Goal: Book appointment/travel/reservation

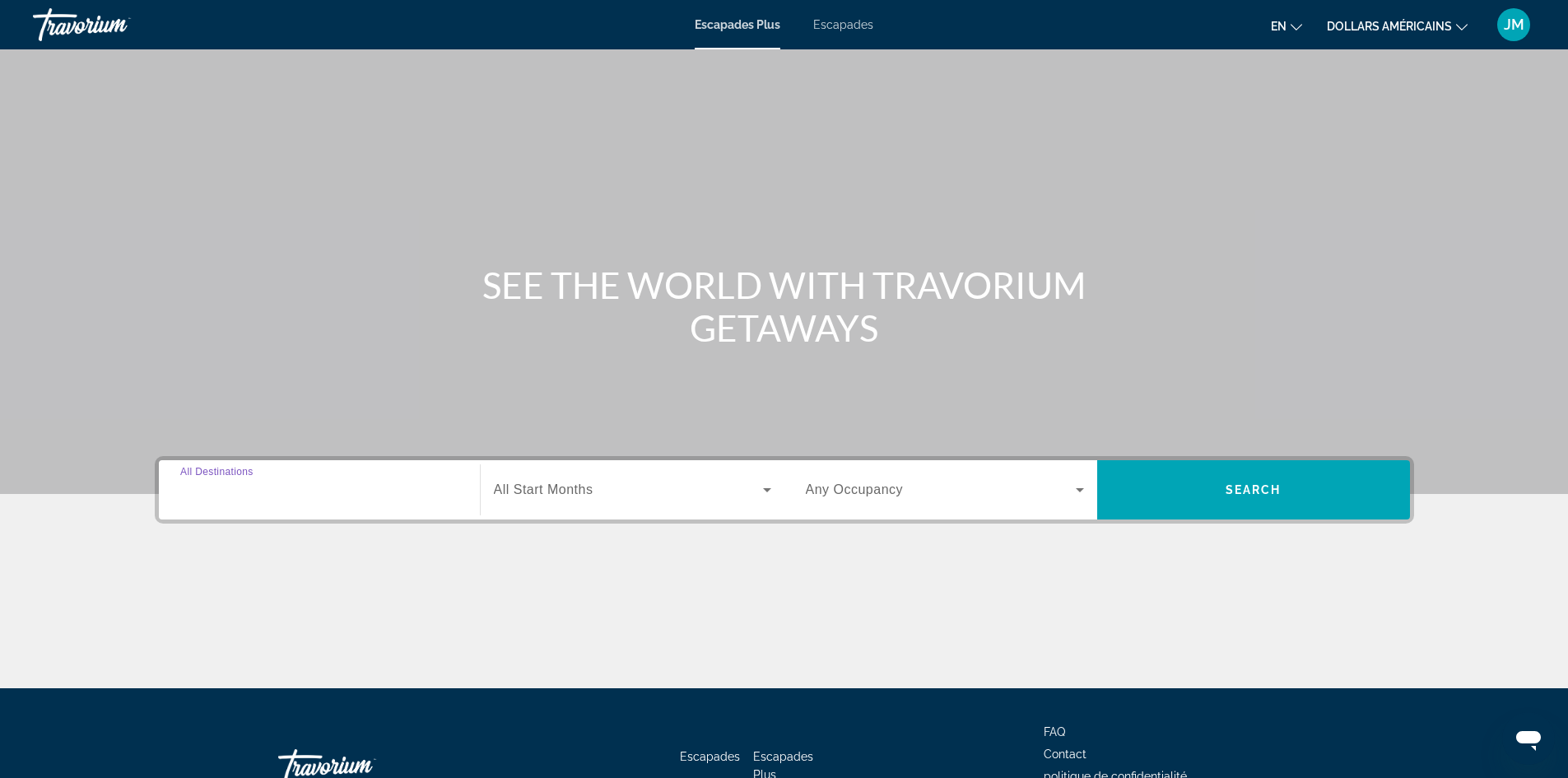
click at [319, 499] on input "Destination All Destinations" at bounding box center [320, 490] width 278 height 20
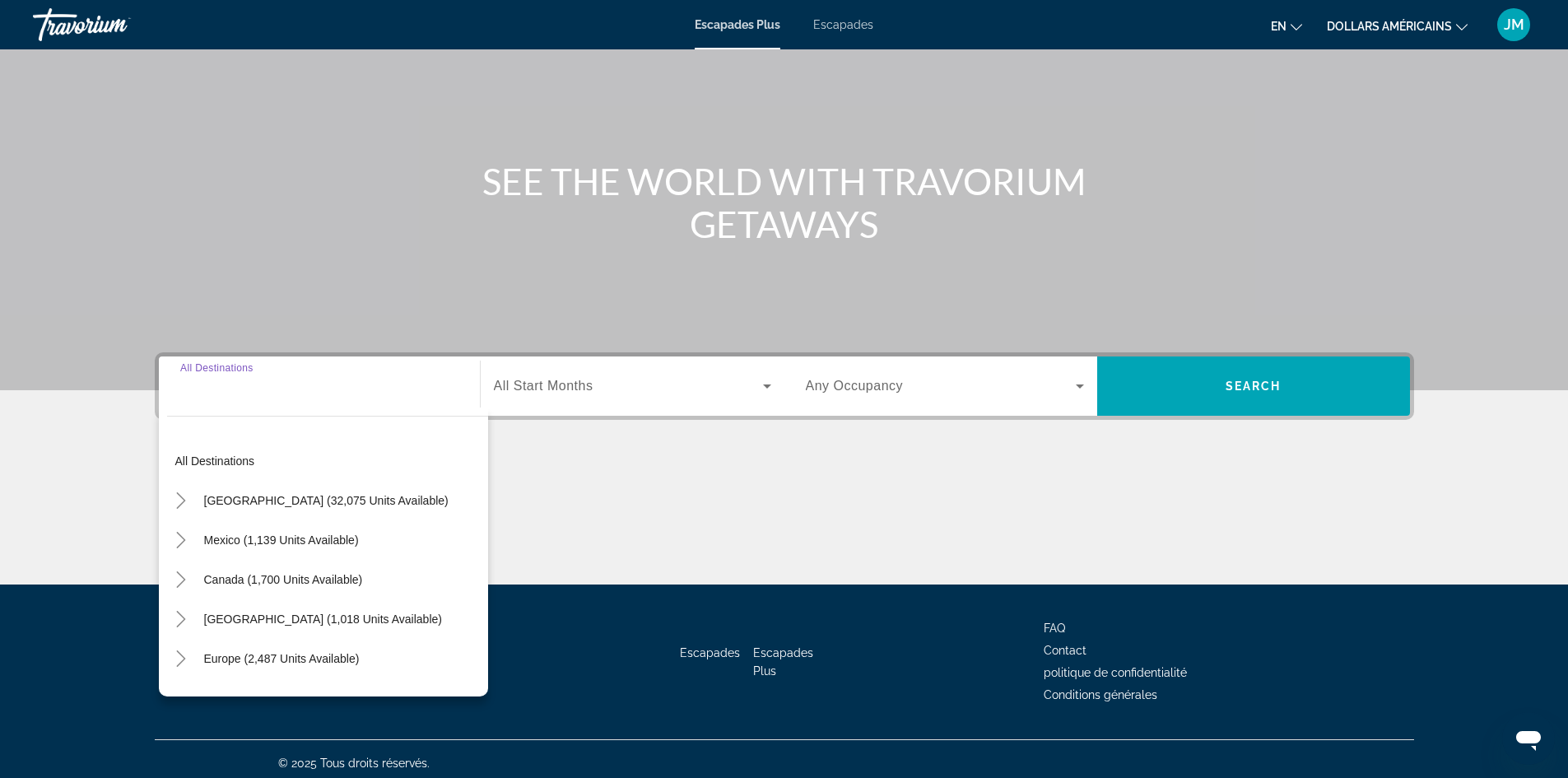
scroll to position [112, 0]
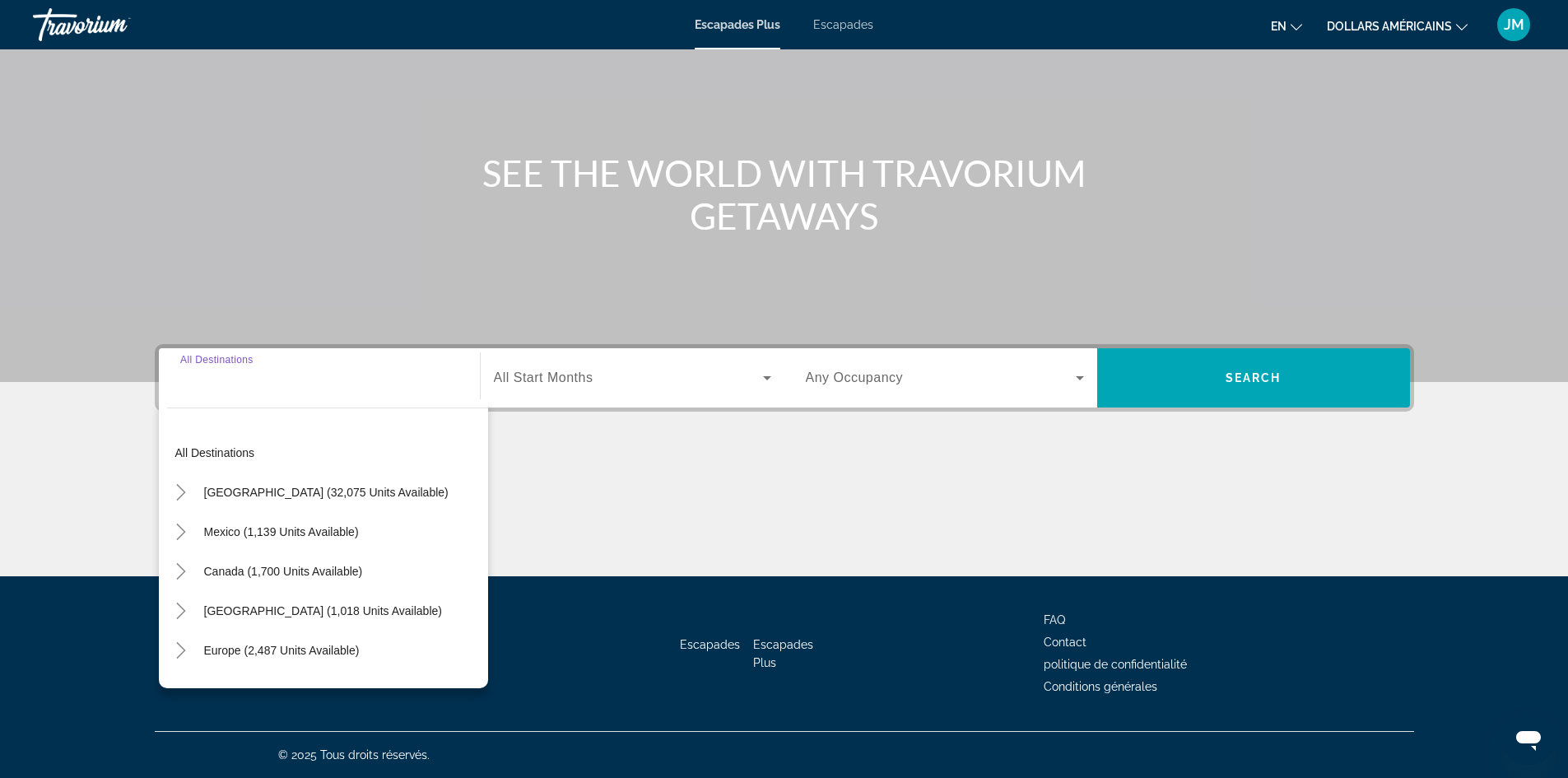
click at [306, 378] on input "Destination All Destinations" at bounding box center [320, 378] width 278 height 20
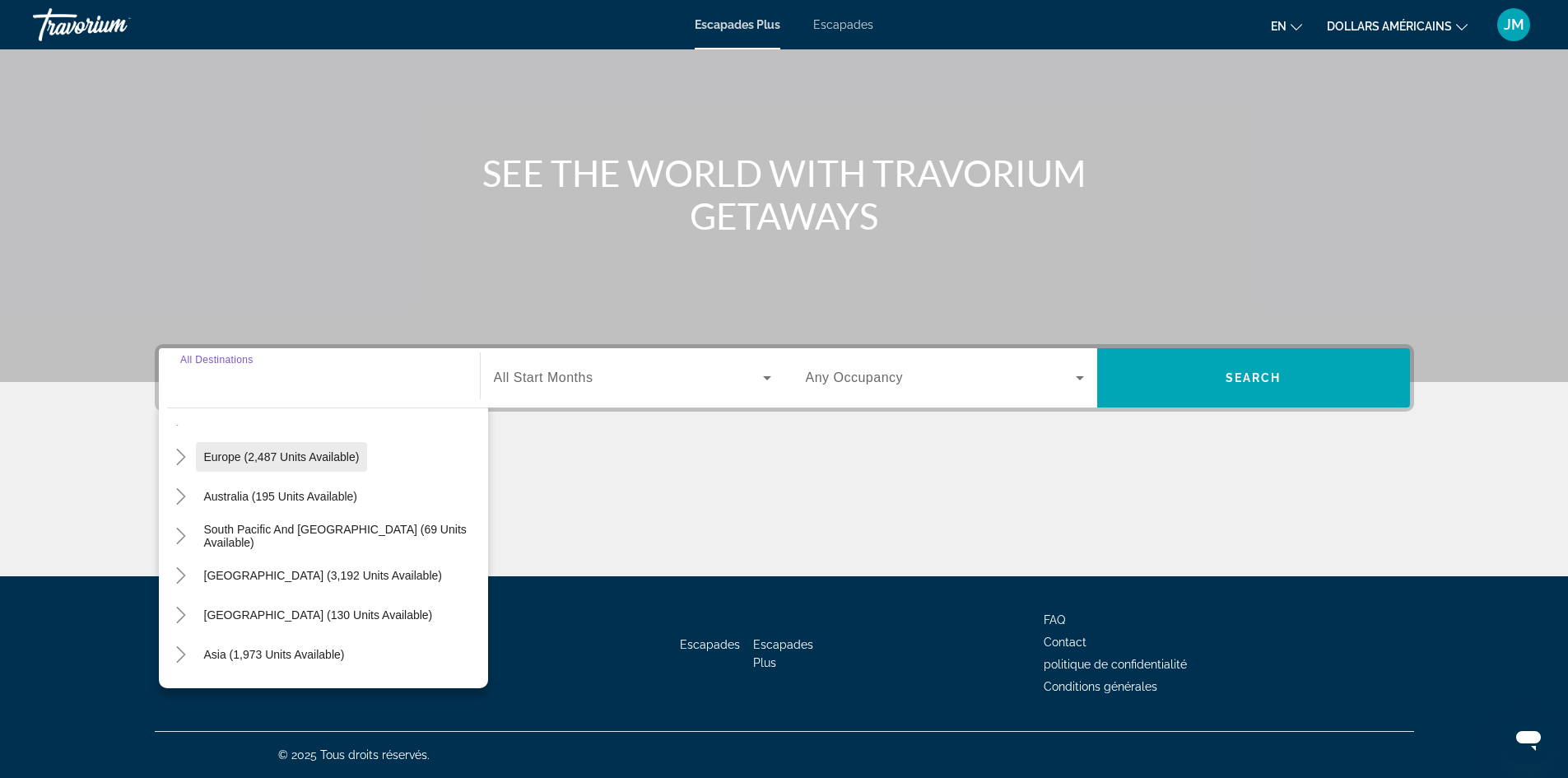
scroll to position [165, 0]
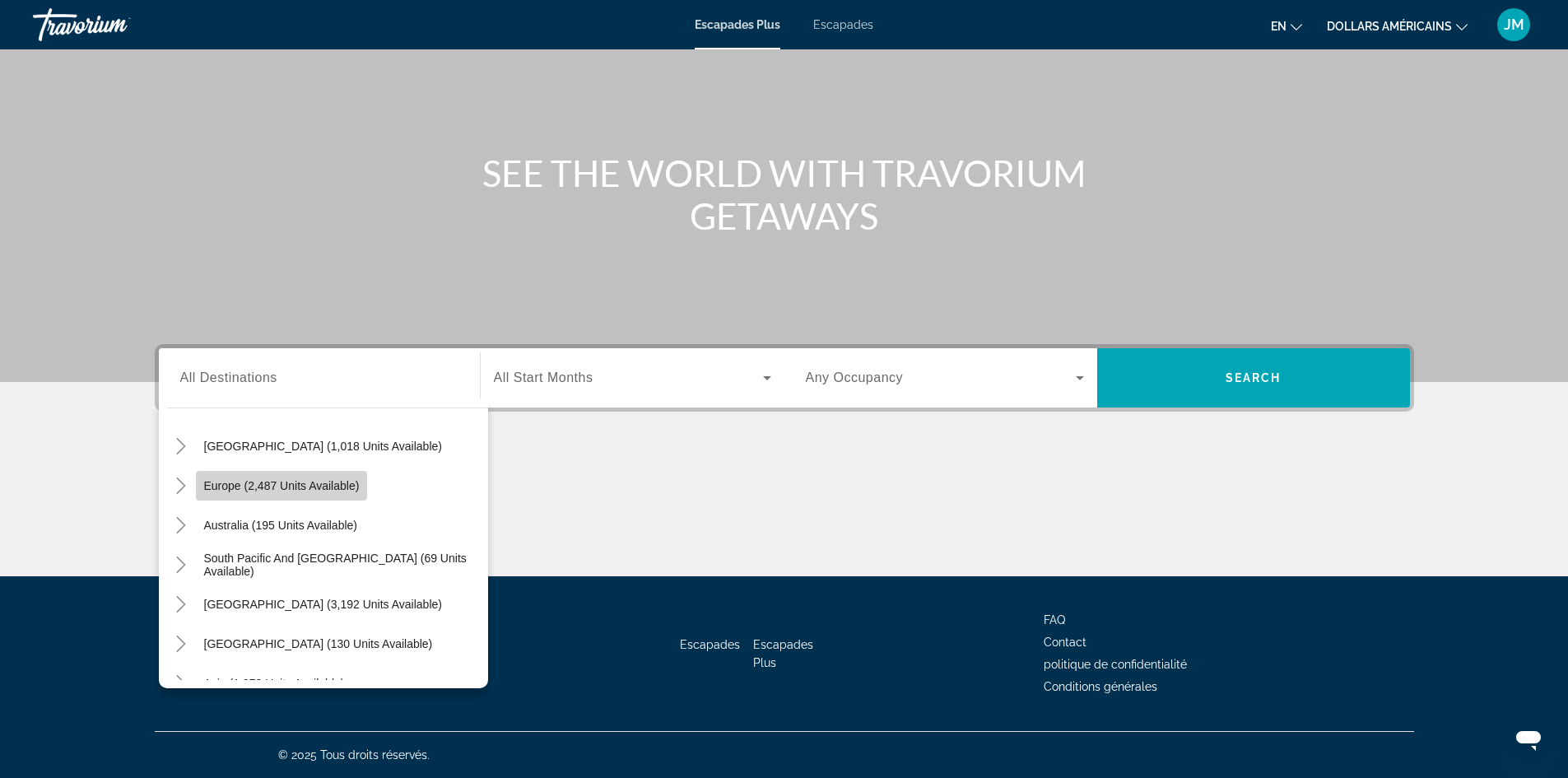
click at [329, 488] on span "Europe (2,487 units available)" at bounding box center [281, 485] width 155 height 13
type input "**********"
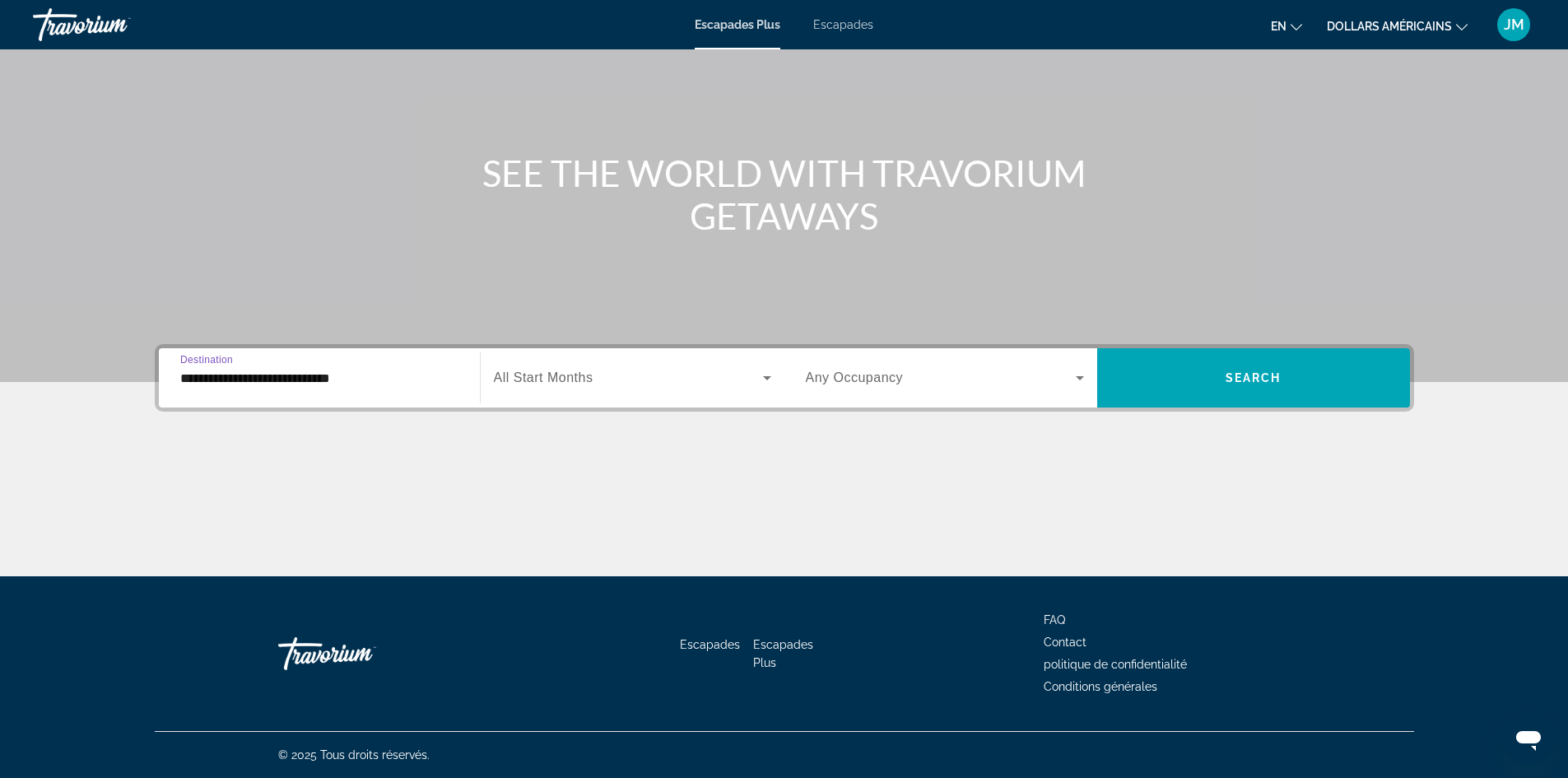
click at [585, 378] on span "All Start Months" at bounding box center [544, 377] width 100 height 14
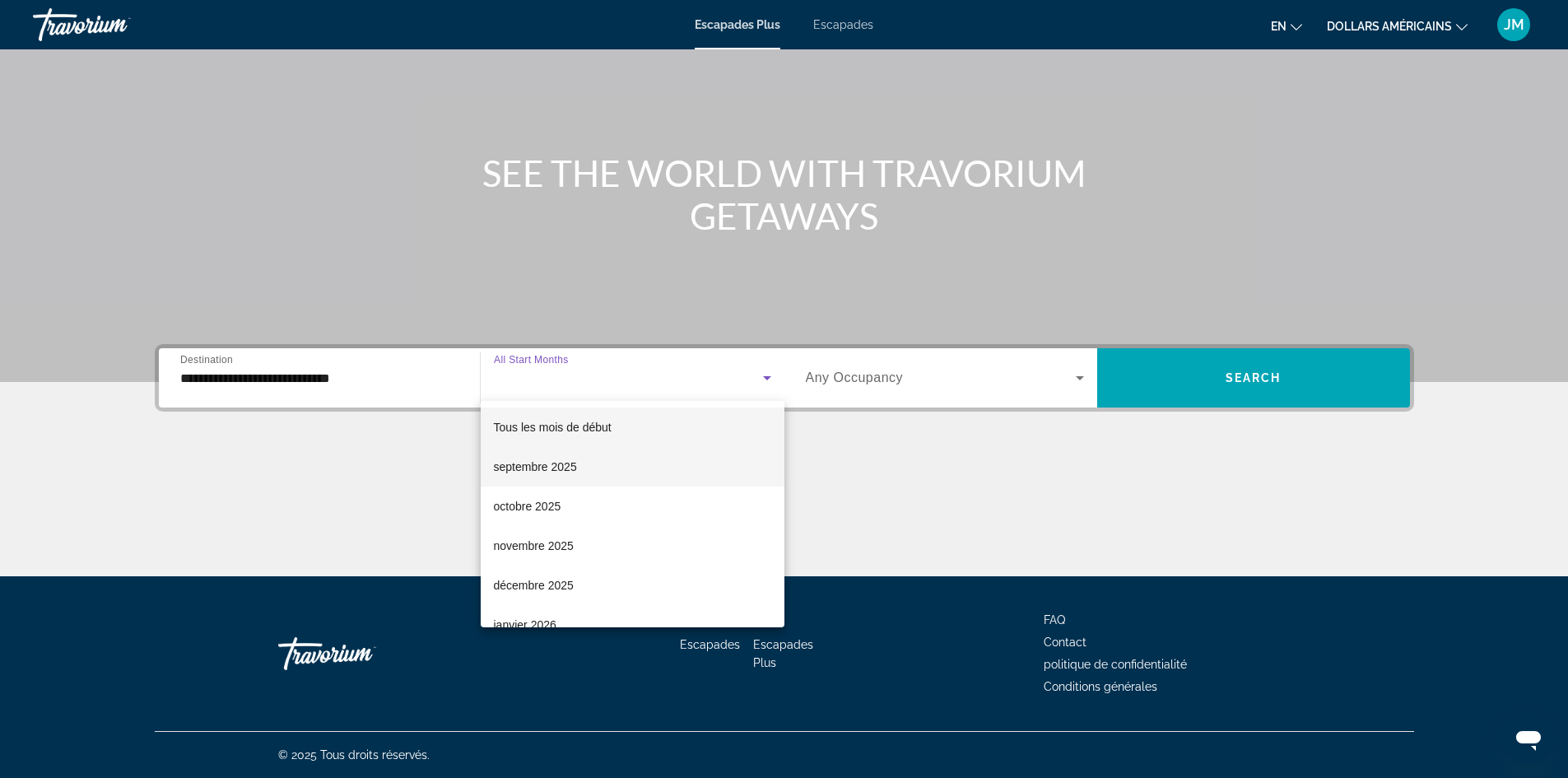
scroll to position [82, 0]
click at [563, 466] on font "novembre 2025" at bounding box center [533, 464] width 80 height 13
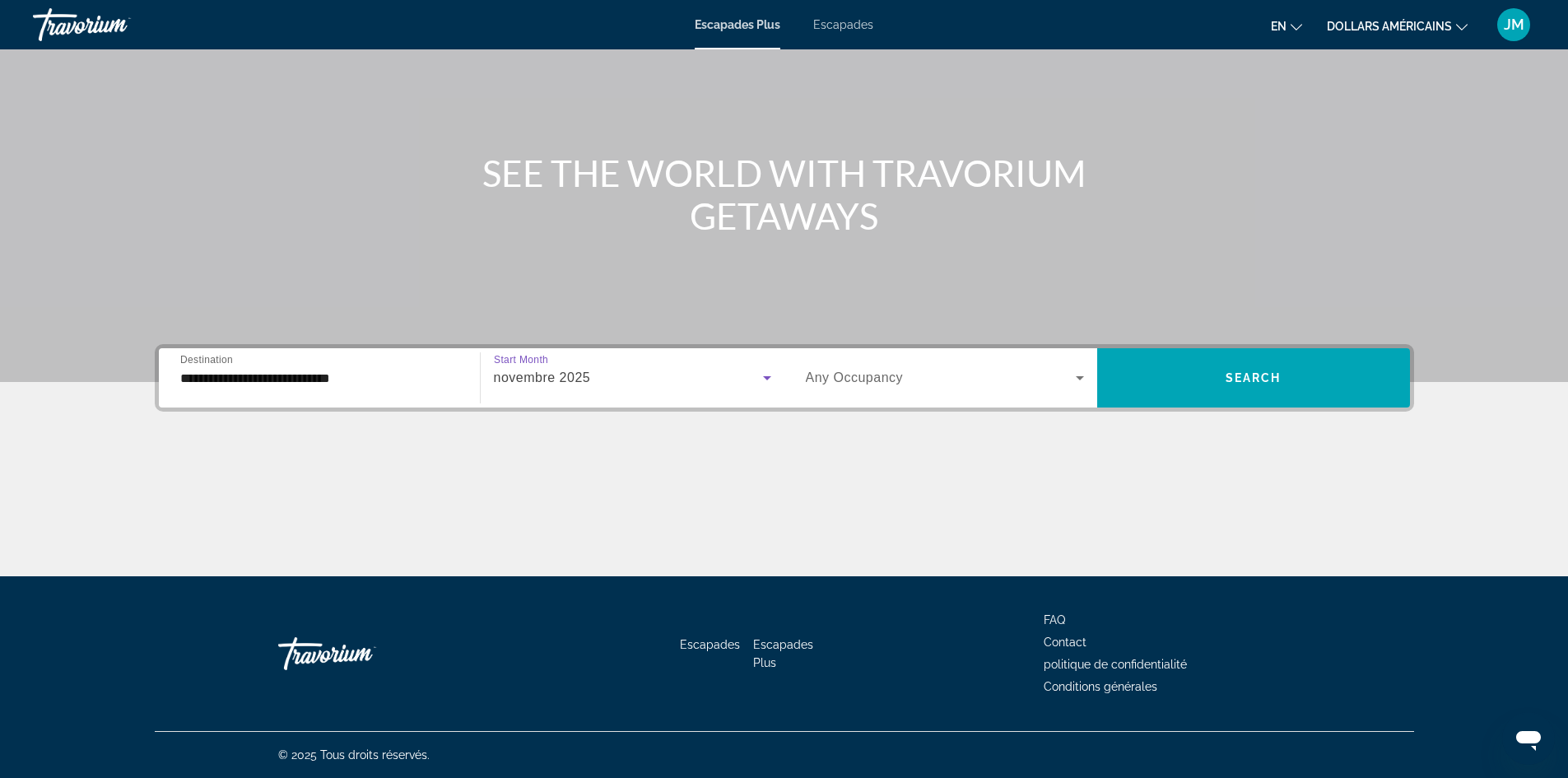
click at [971, 381] on span "Widget de recherche" at bounding box center [941, 377] width 270 height 20
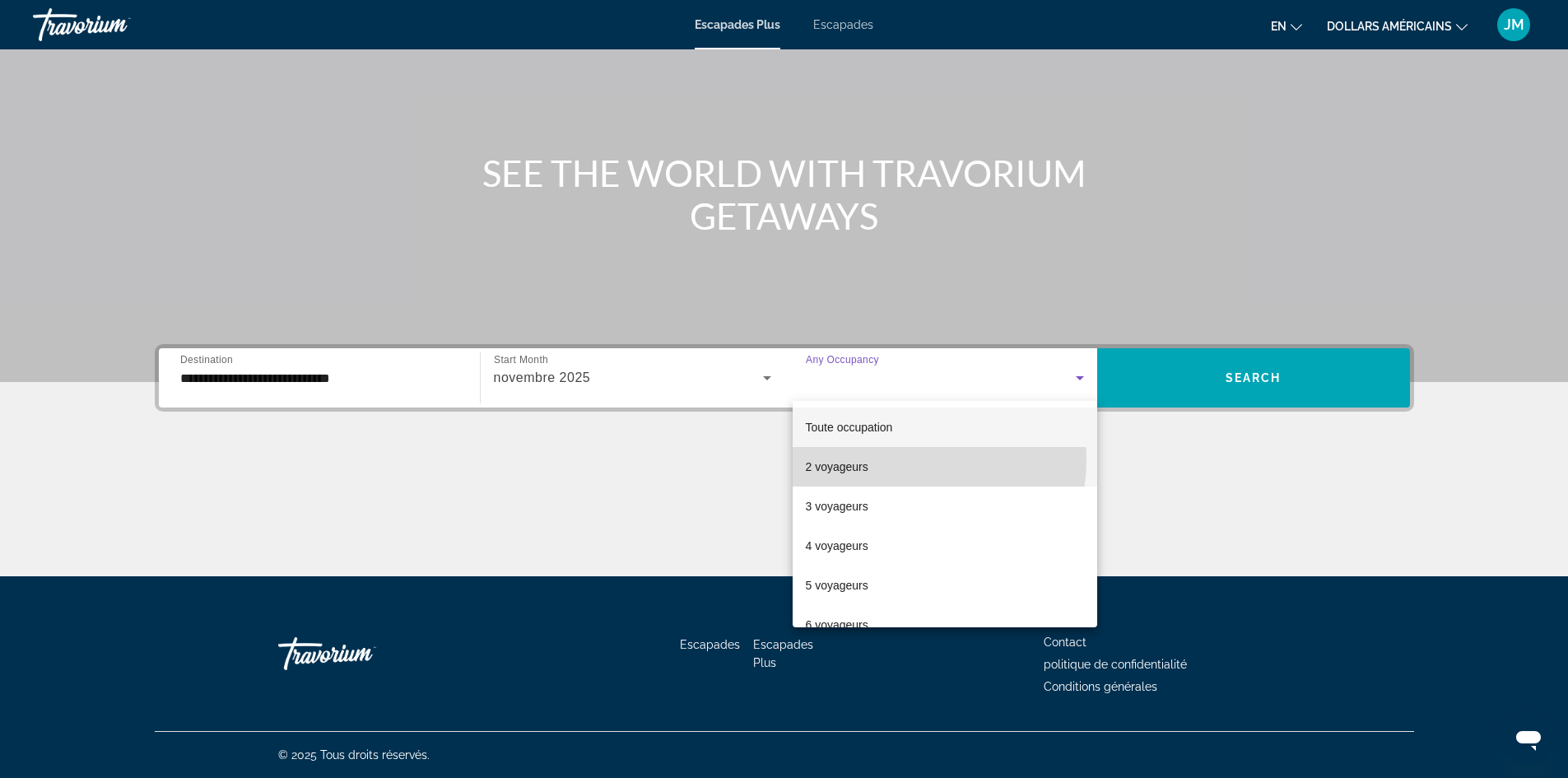
click at [886, 458] on mat-option "2 voyageurs" at bounding box center [945, 467] width 305 height 40
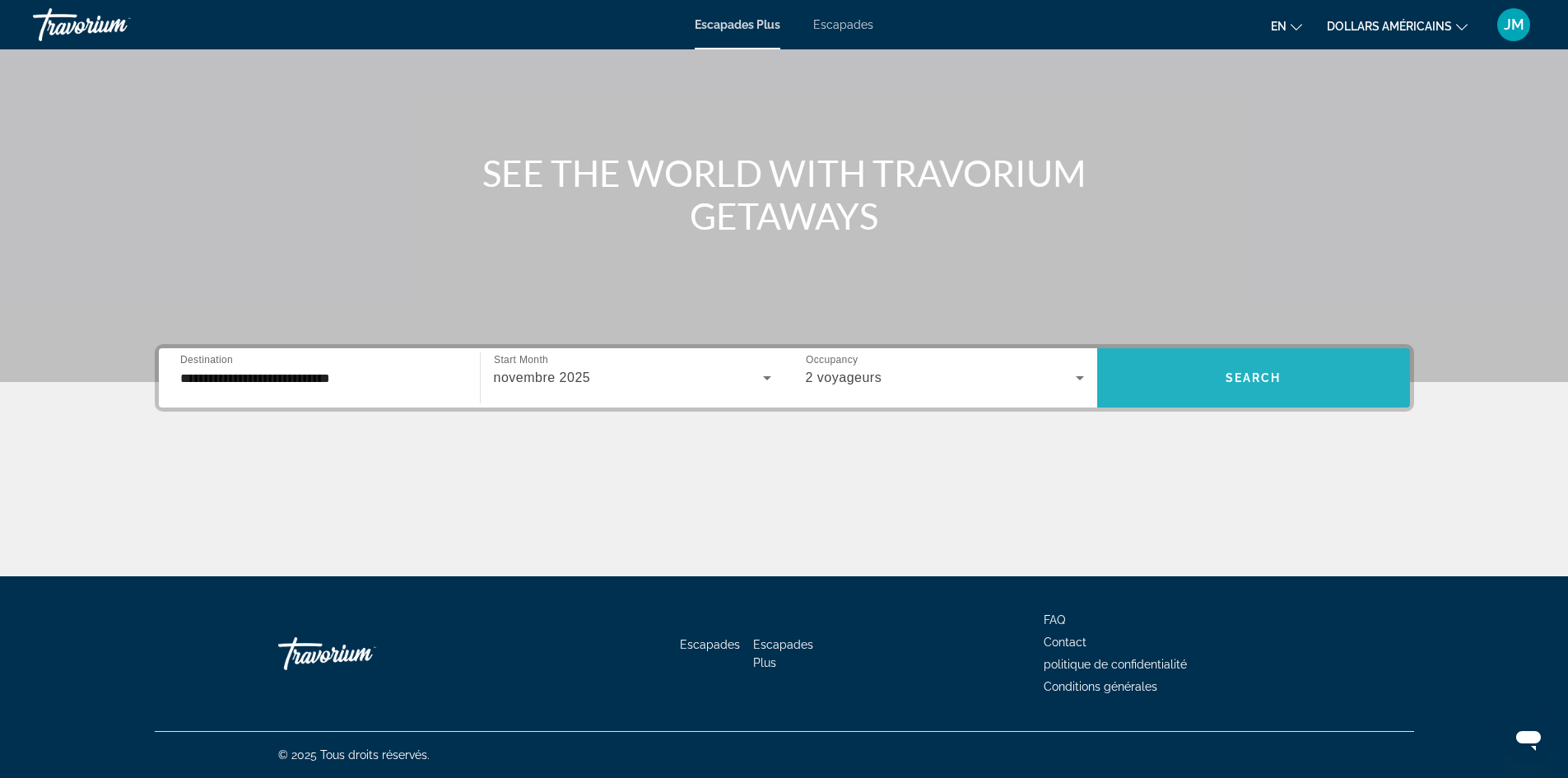
click at [1234, 372] on span "Search" at bounding box center [1253, 378] width 55 height 13
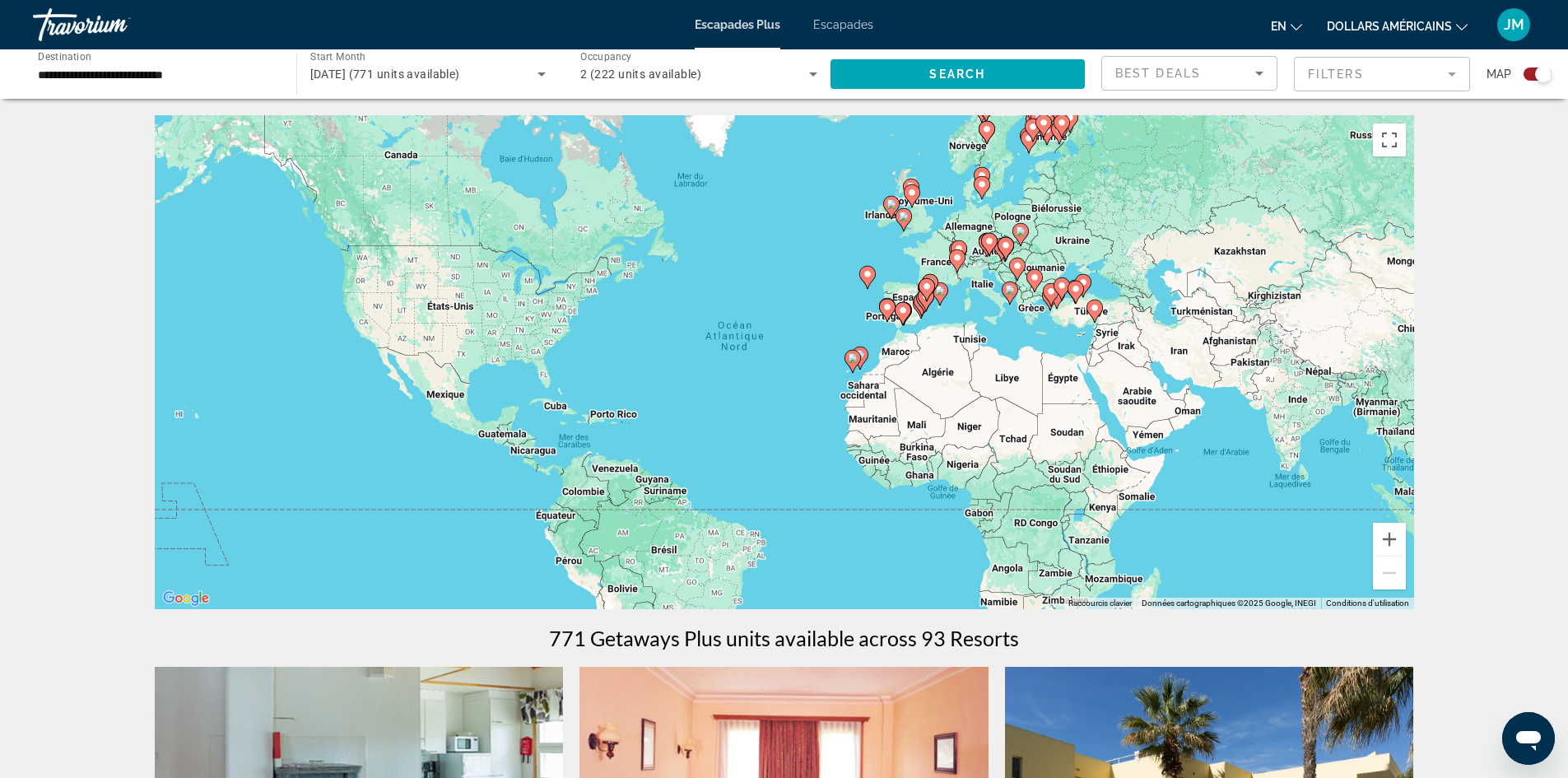
click at [908, 295] on div "Pour activer le glissement avec le clavier, appuyez sur Alt+Entrée. Une fois ce…" at bounding box center [784, 361] width 1259 height 494
click at [1378, 24] on font "dollars américains" at bounding box center [1388, 26] width 125 height 13
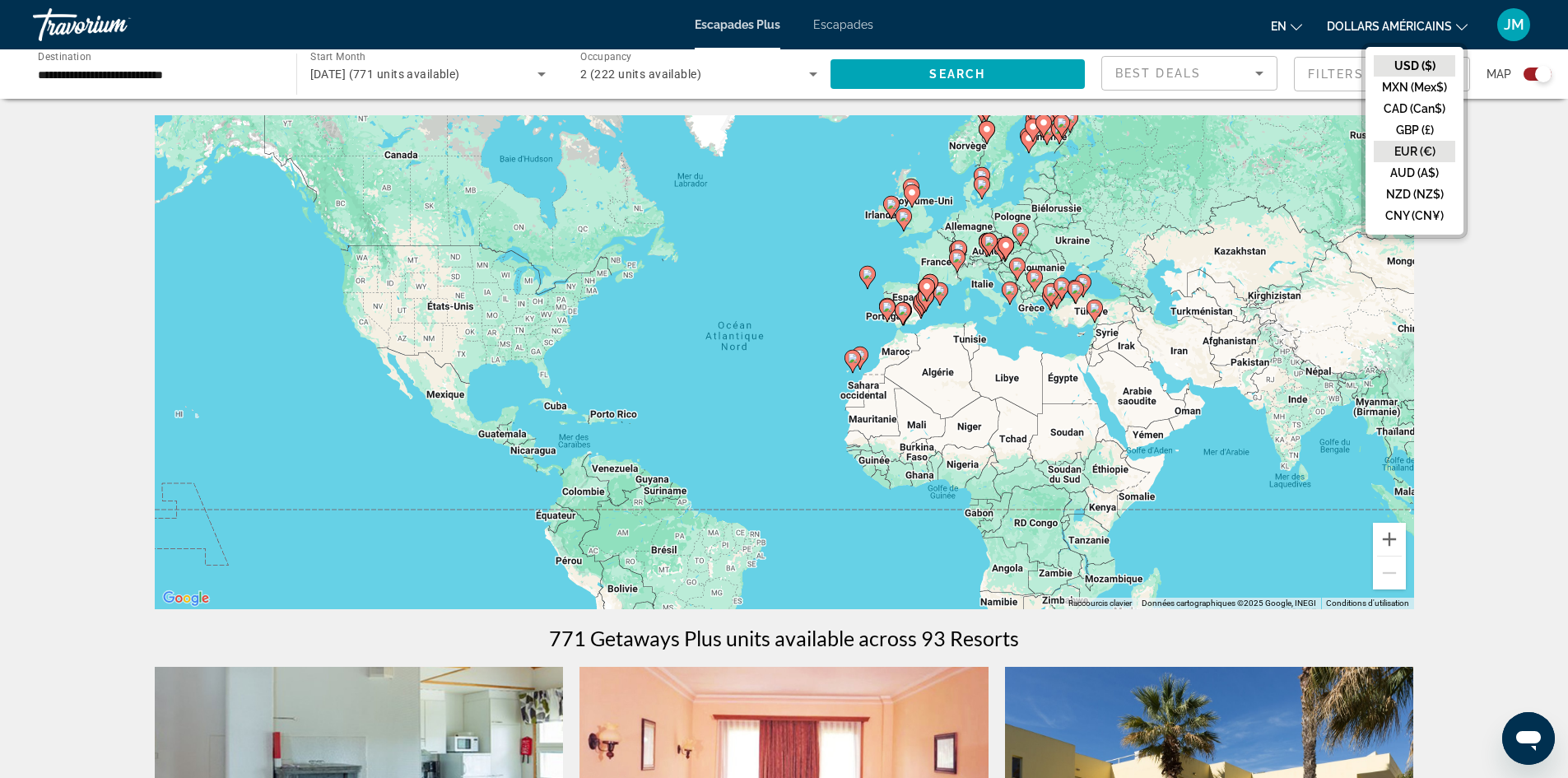
click at [1406, 157] on button "EUR (€)" at bounding box center [1414, 151] width 82 height 22
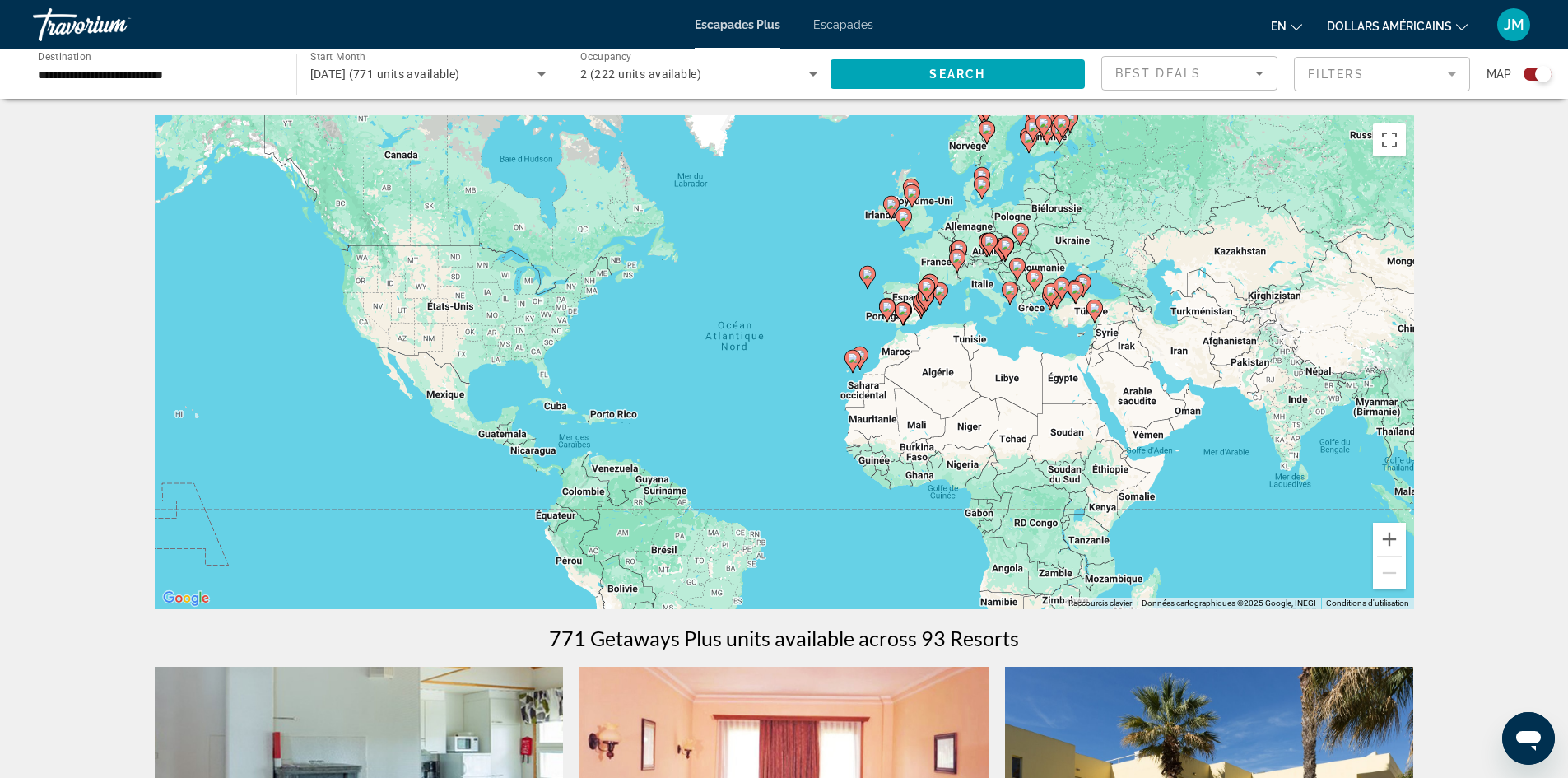
click at [1198, 71] on span "Best Deals" at bounding box center [1158, 73] width 86 height 13
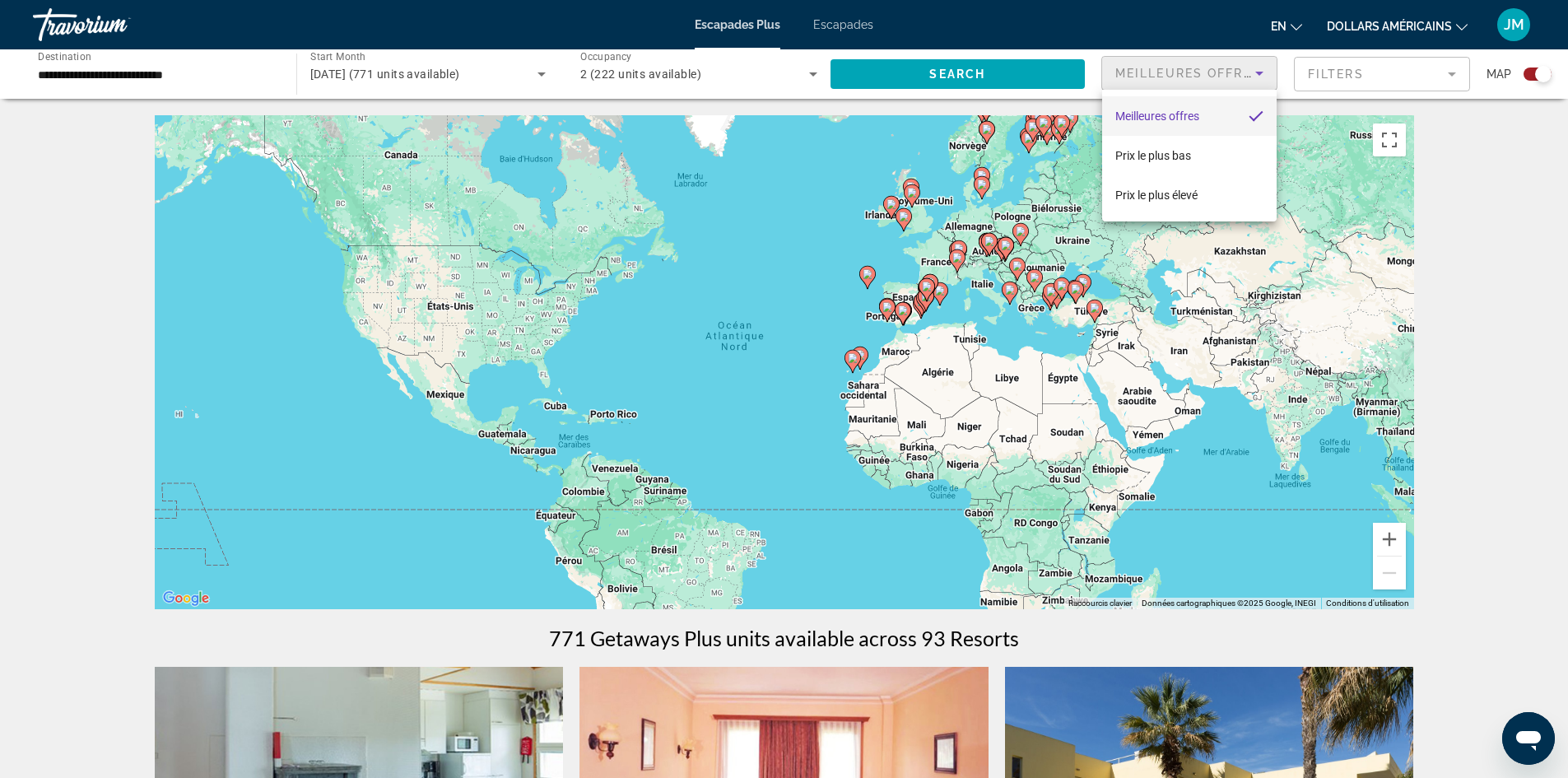
click at [1179, 112] on font "Meilleures offres" at bounding box center [1157, 116] width 84 height 13
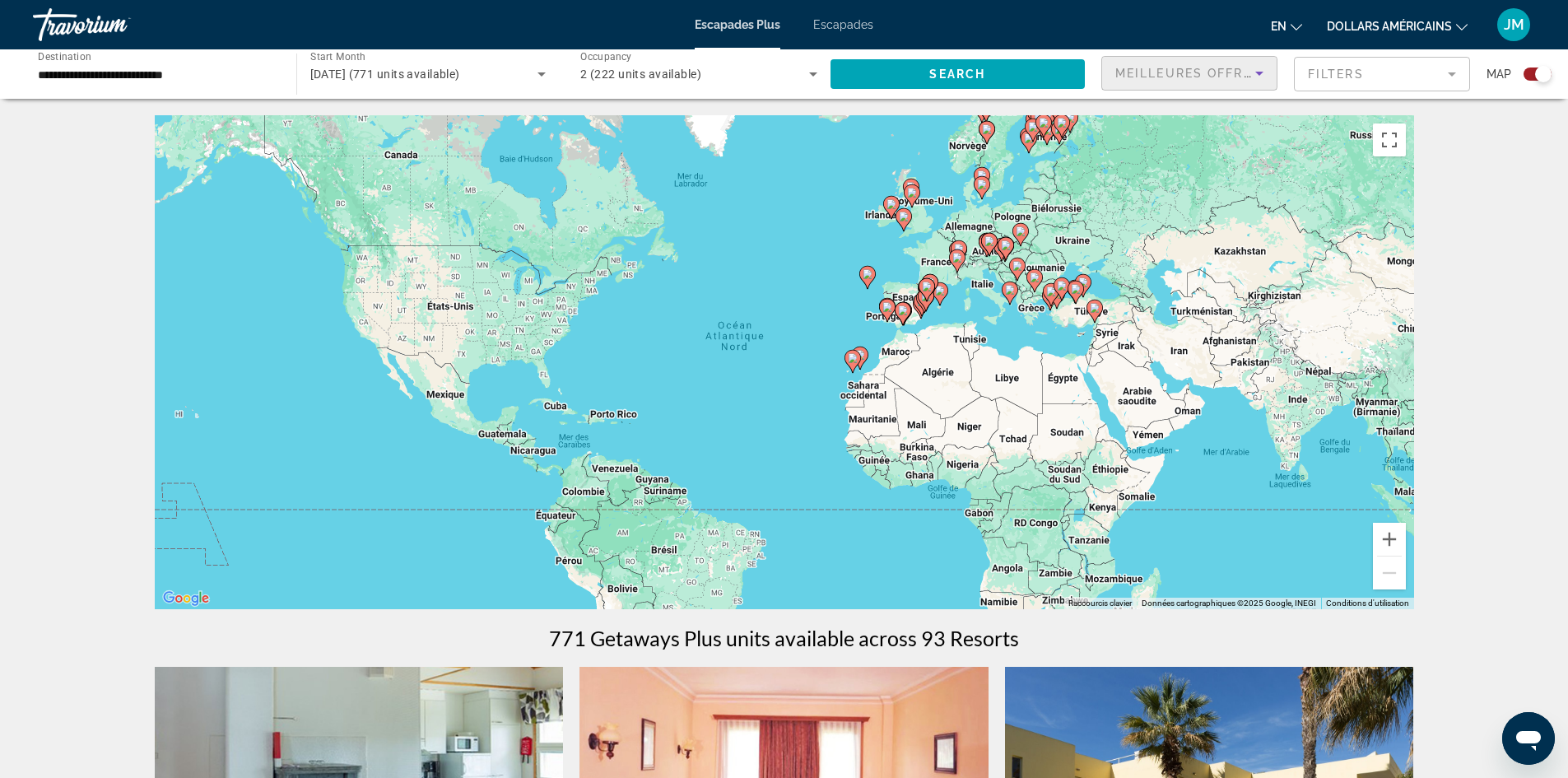
click at [1386, 86] on mat-form-field "Filters" at bounding box center [1381, 73] width 176 height 35
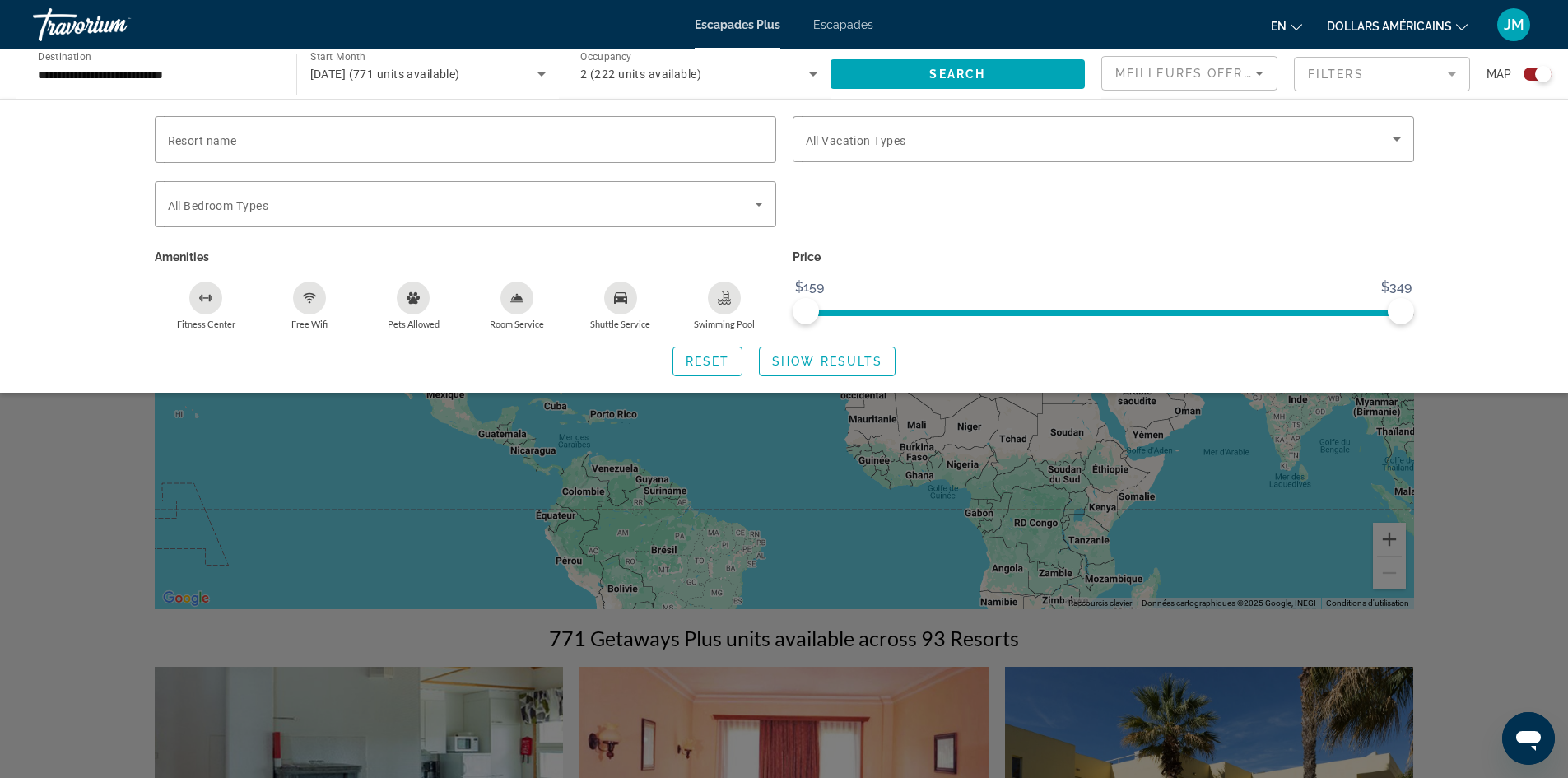
click at [1386, 85] on mat-form-field "Filters" at bounding box center [1381, 73] width 176 height 35
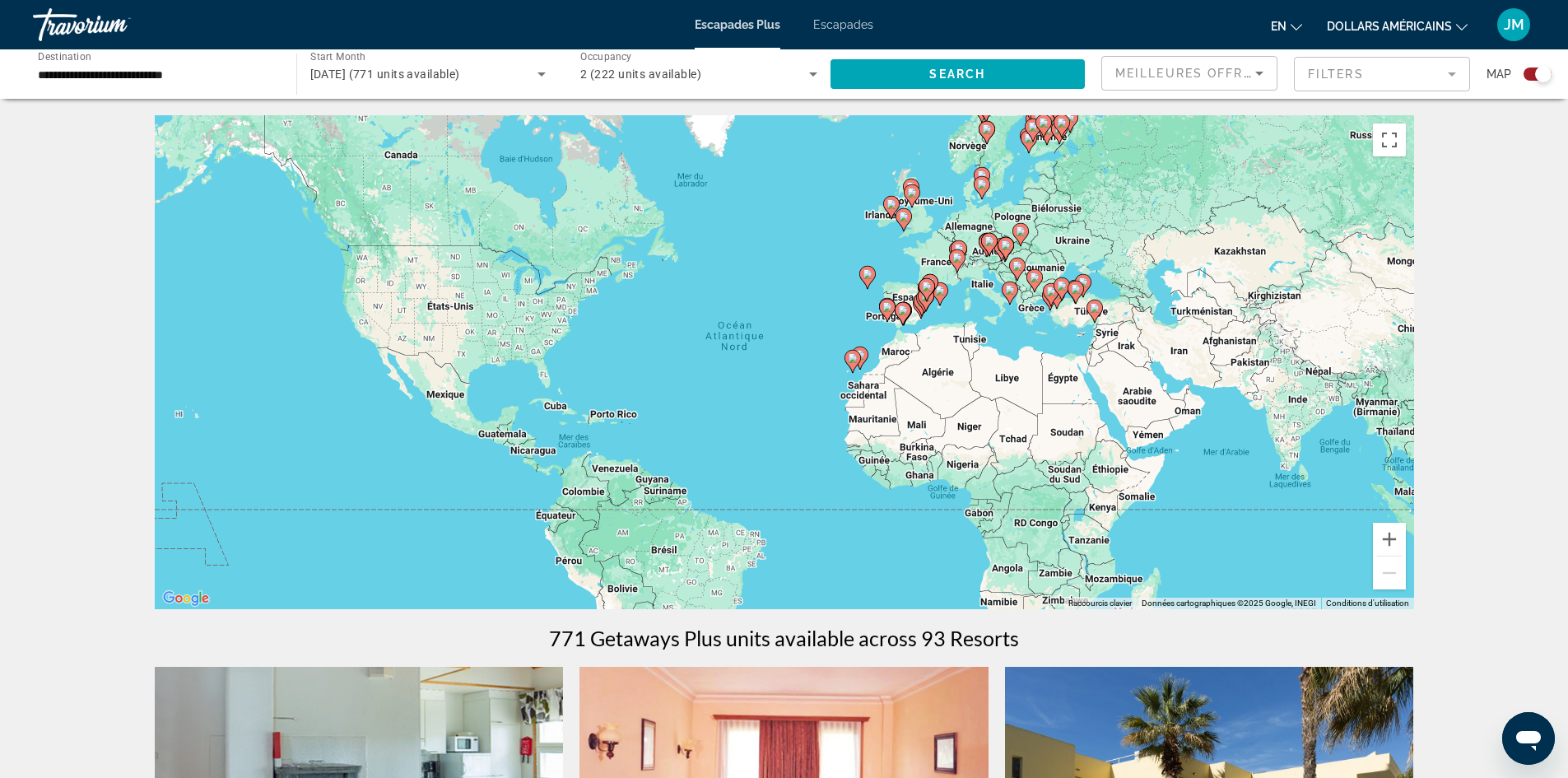
click at [1392, 71] on mat-form-field "Filters" at bounding box center [1381, 73] width 176 height 35
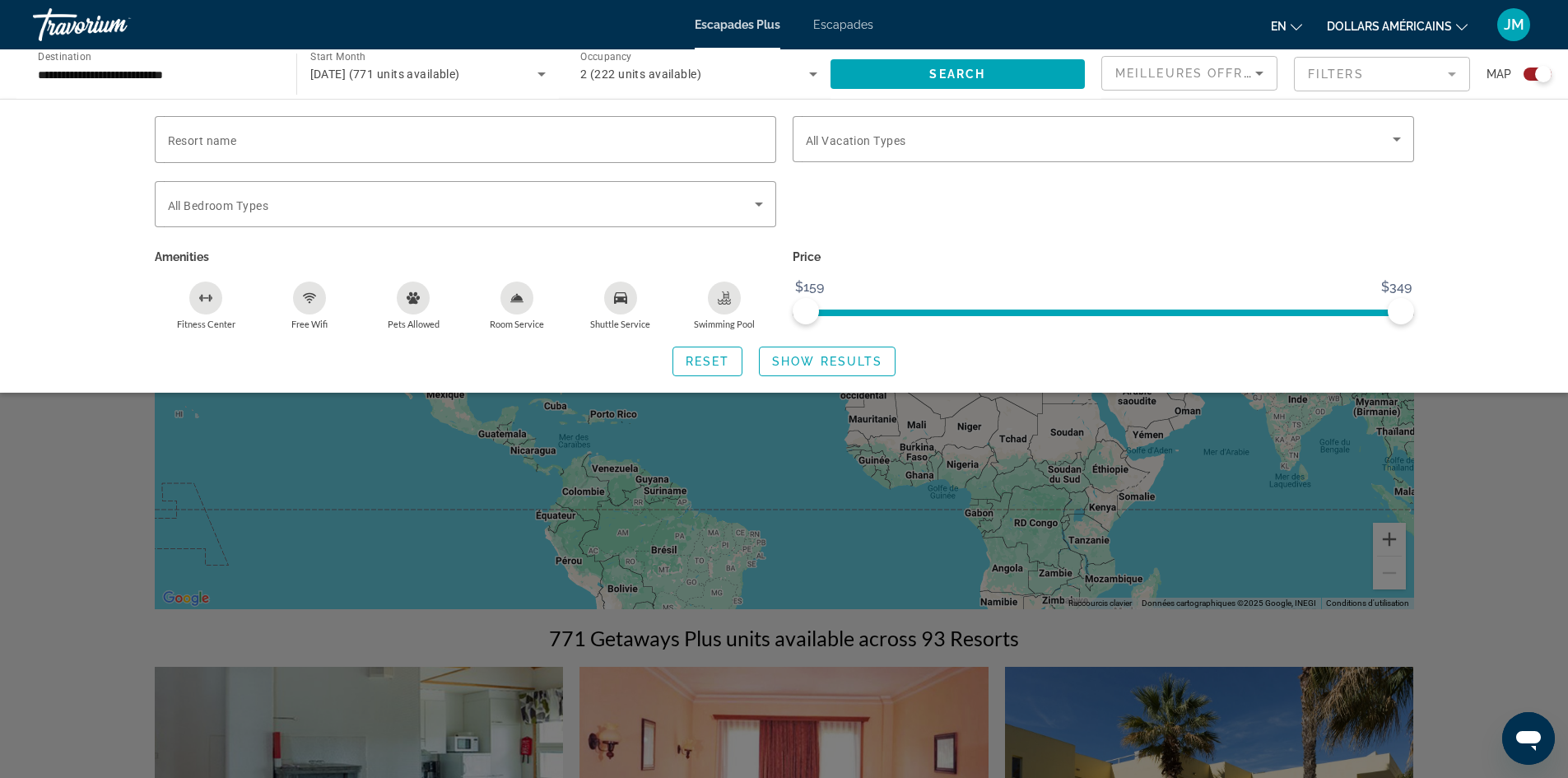
click at [1412, 69] on mat-form-field "Filters" at bounding box center [1381, 73] width 176 height 35
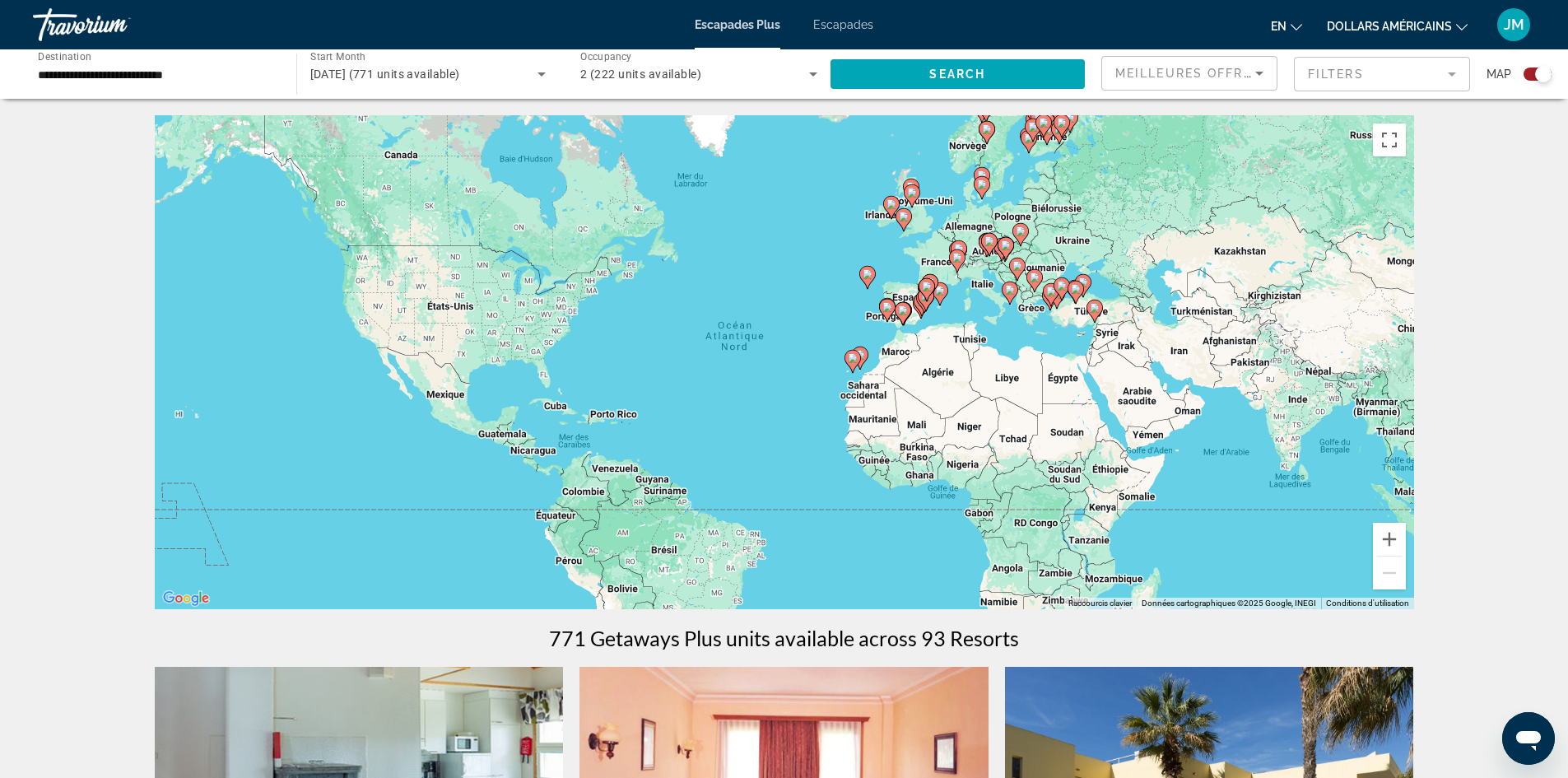
click at [161, 75] on input "**********" at bounding box center [156, 74] width 237 height 20
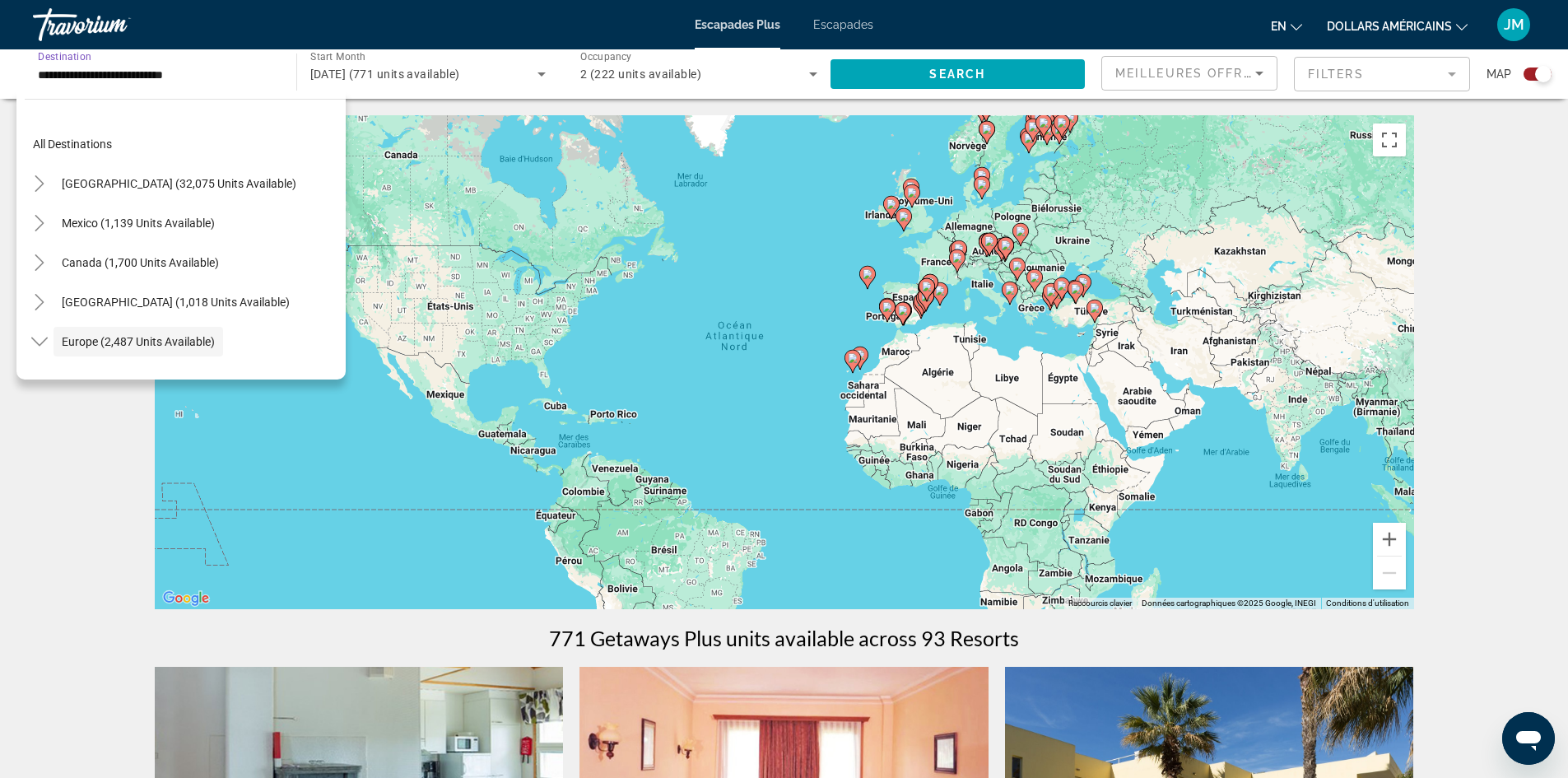
scroll to position [98, 0]
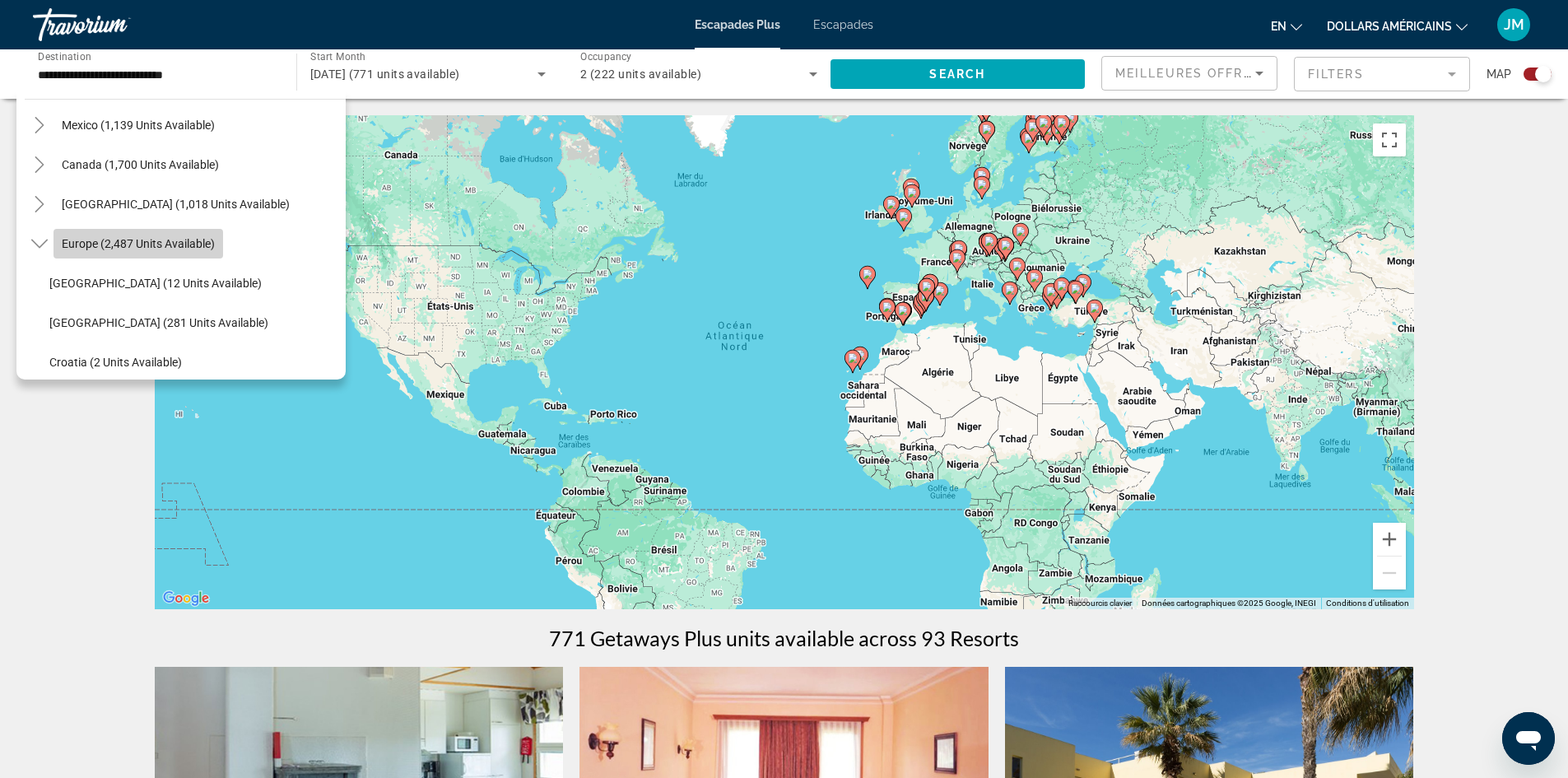
click at [179, 249] on span "Europe (2,487 units available)" at bounding box center [138, 244] width 153 height 13
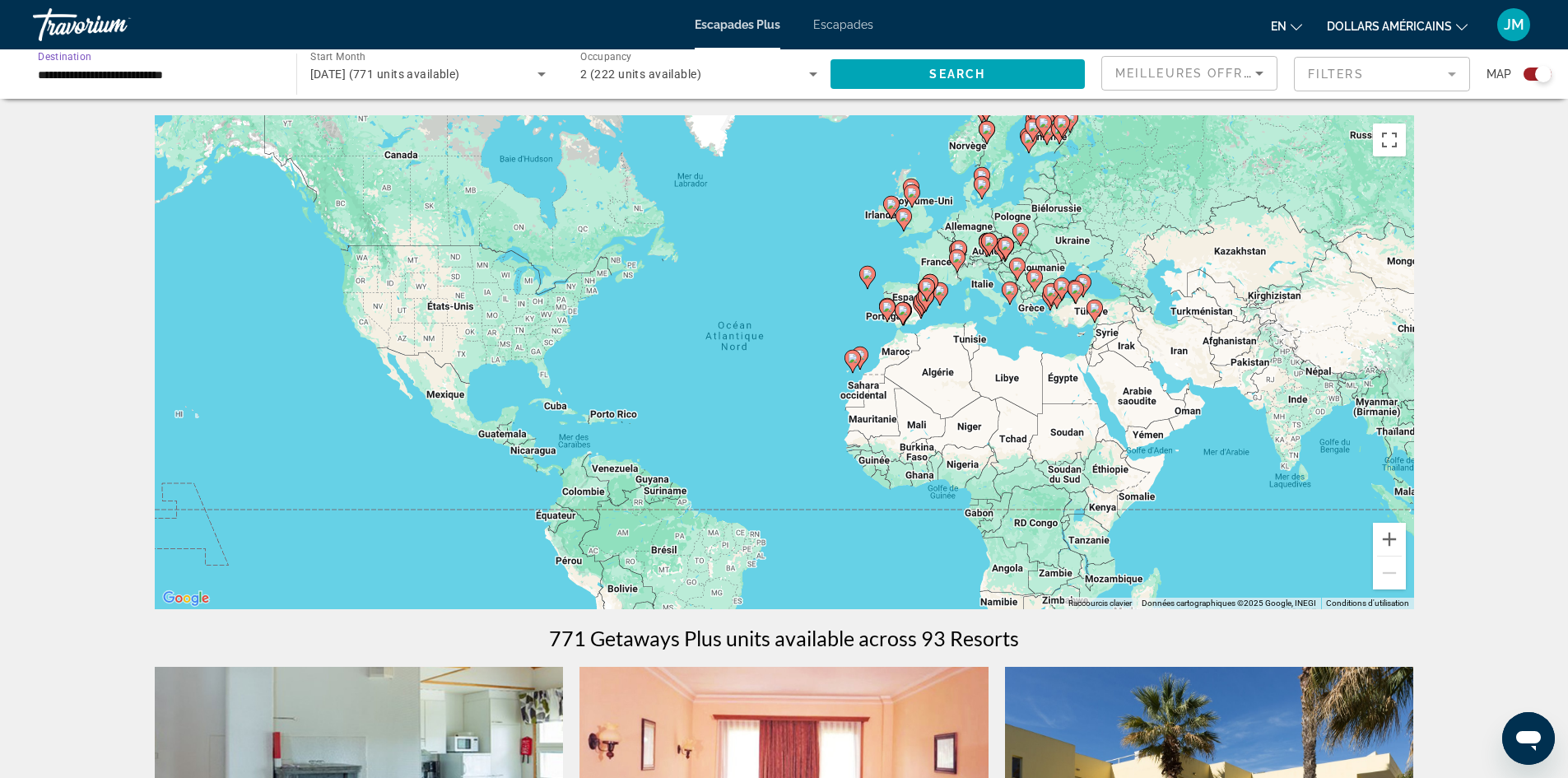
click at [371, 83] on div "[DATE] (771 units available)" at bounding box center [424, 73] width 228 height 20
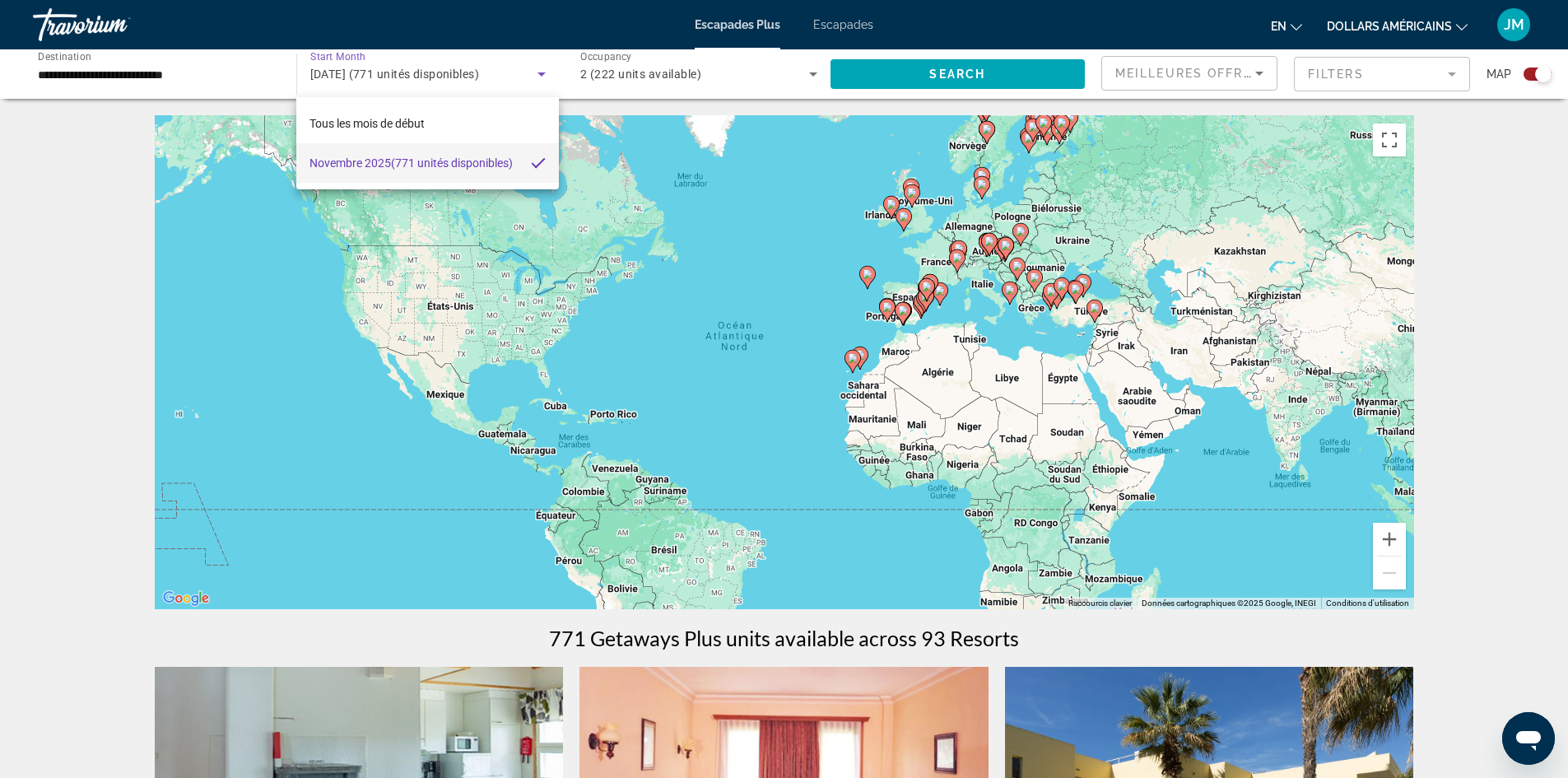
click at [737, 86] on div at bounding box center [784, 389] width 1568 height 778
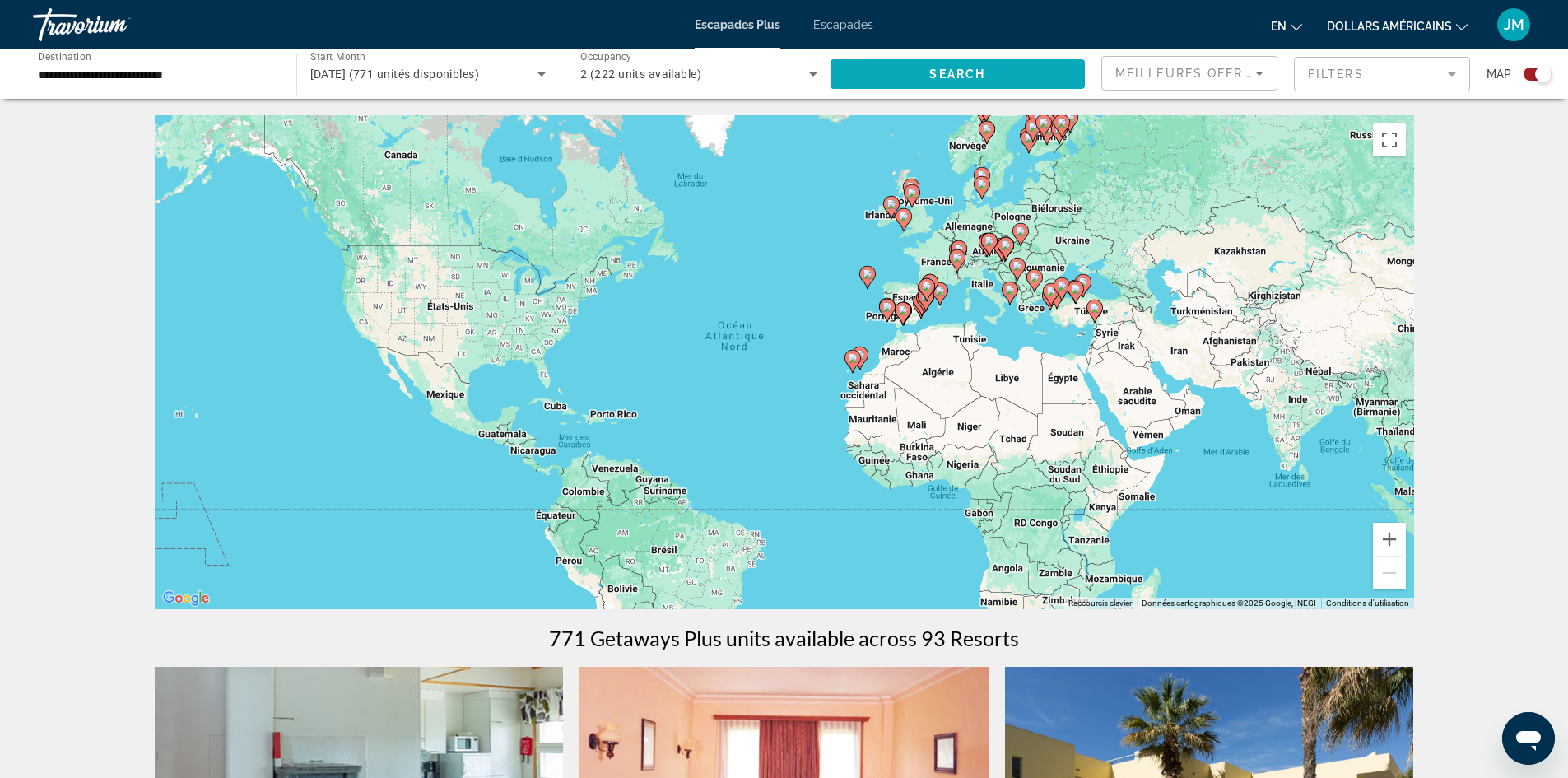
click at [1008, 72] on span "Search widget" at bounding box center [958, 74] width 255 height 40
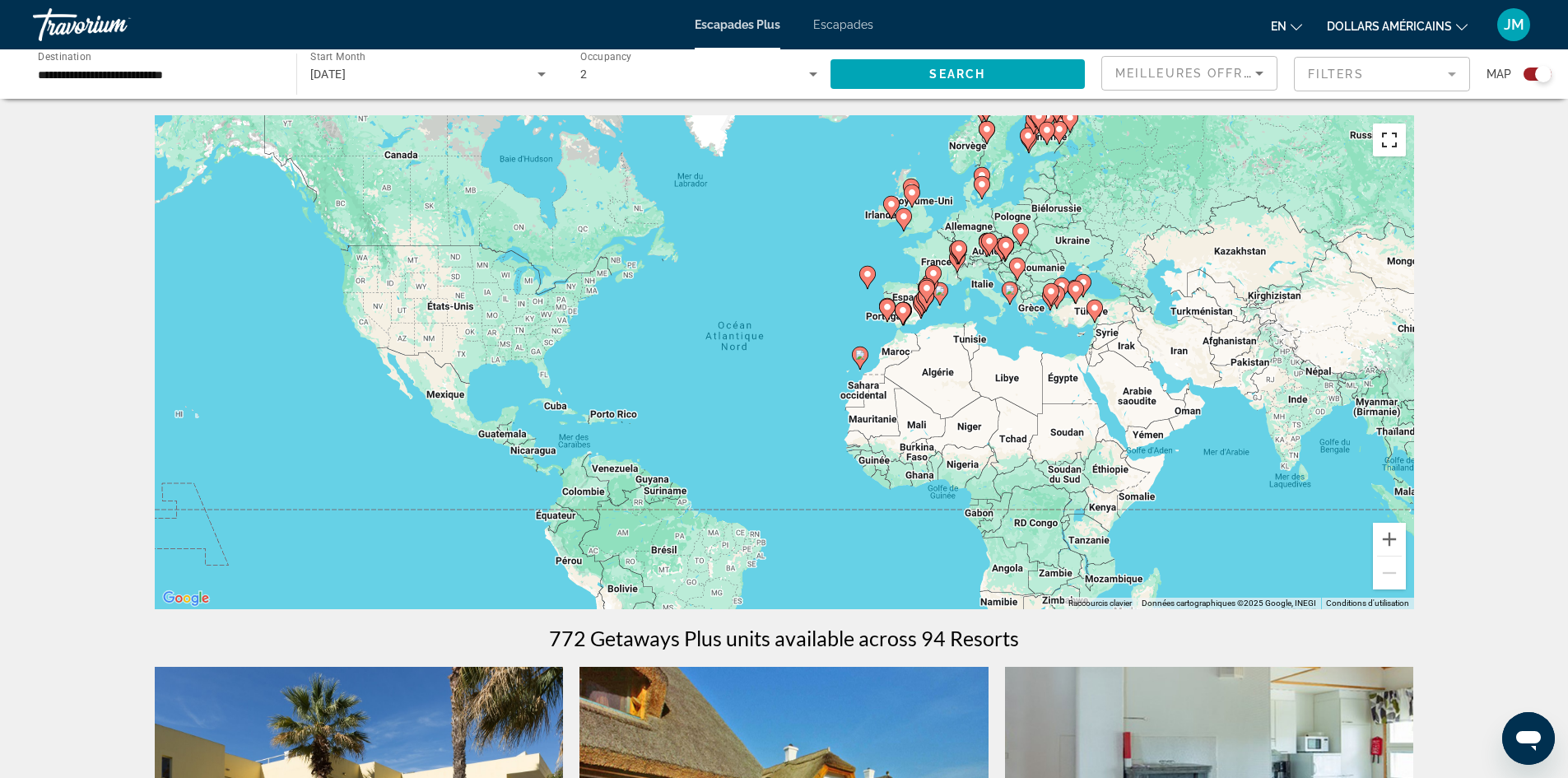
click at [1400, 153] on button "Passer en plein écran" at bounding box center [1388, 139] width 33 height 33
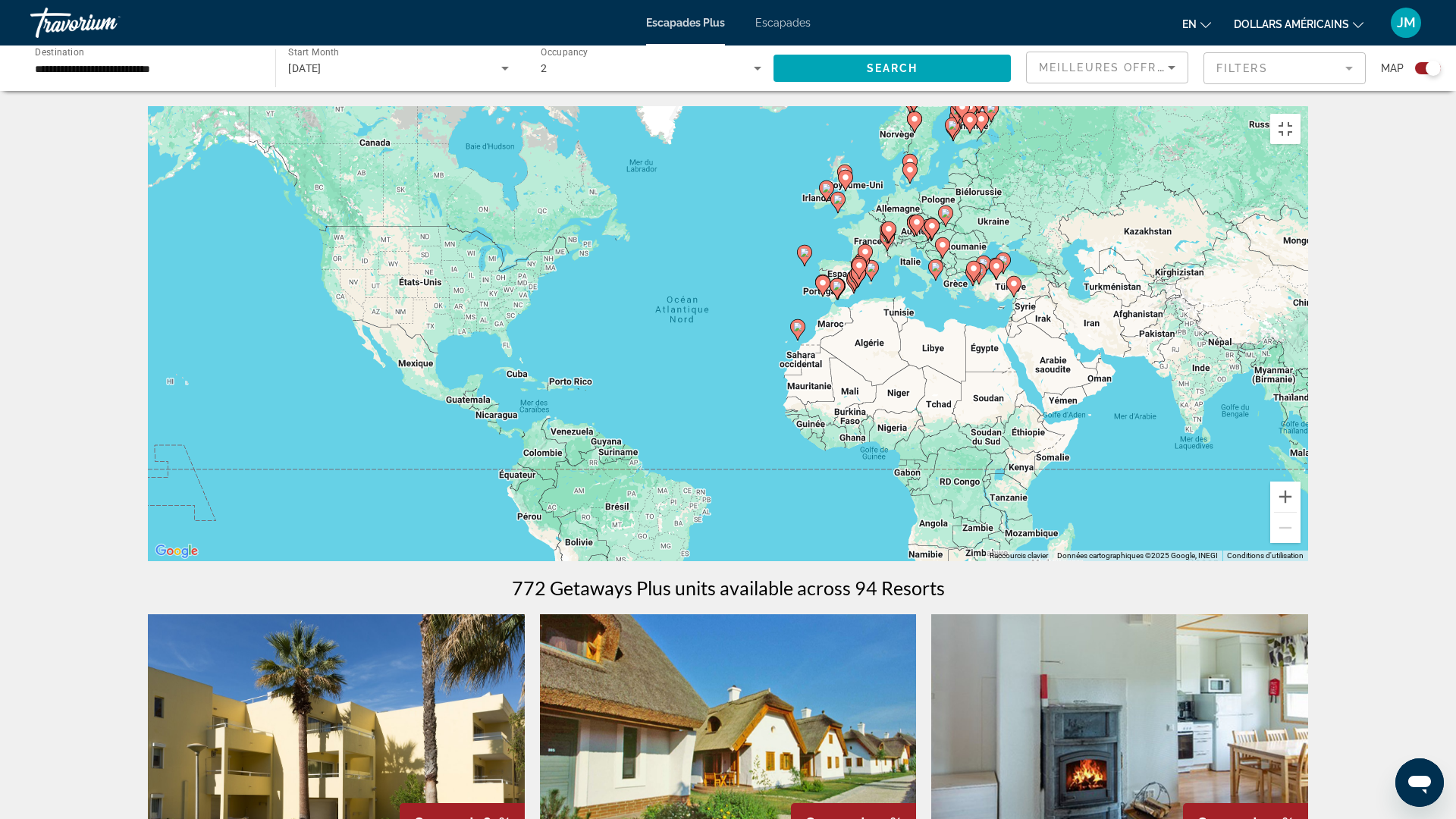
click at [858, 280] on gmp-advanced-marker "Contenu principal" at bounding box center [859, 269] width 15 height 23
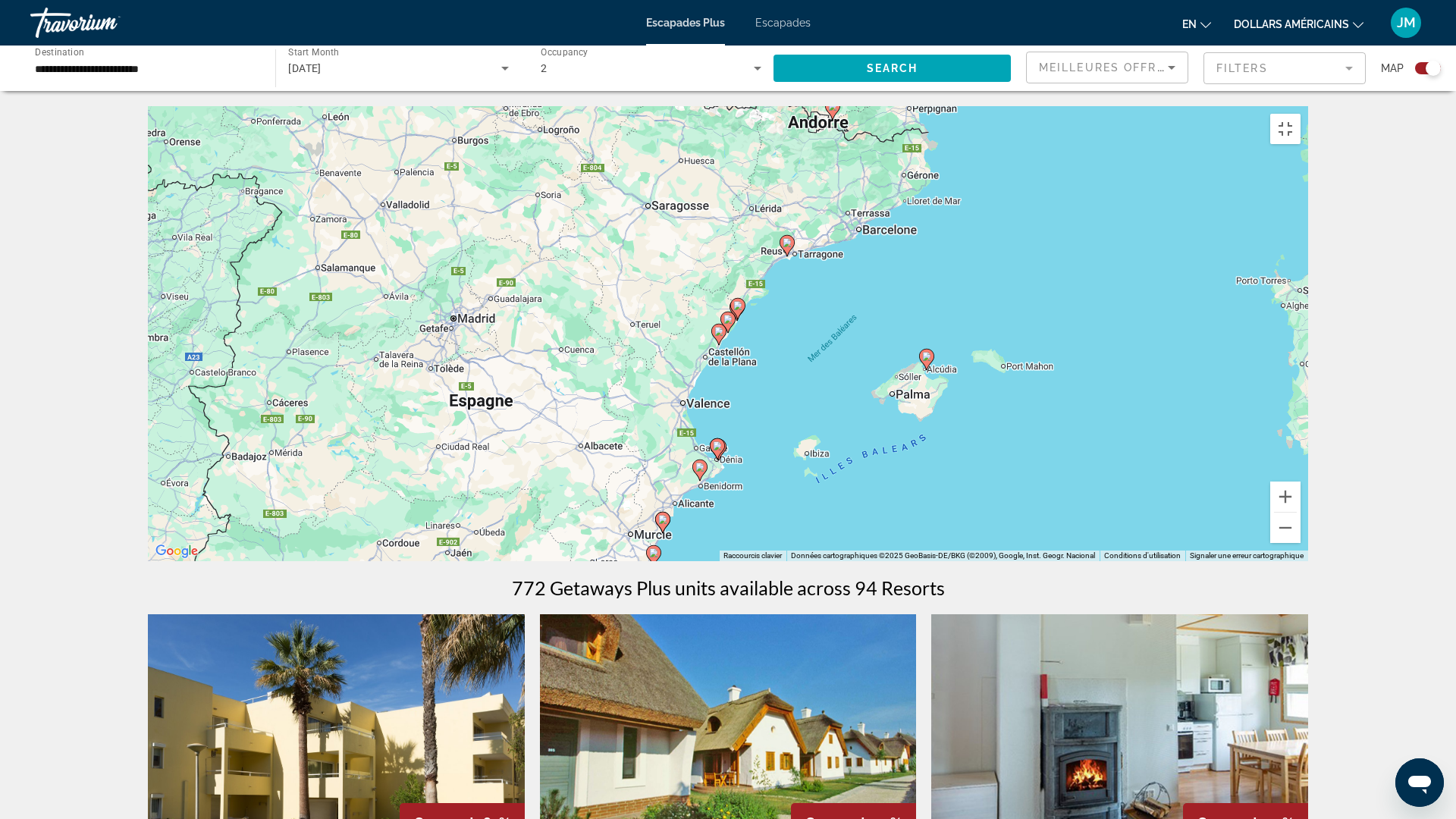
click at [835, 111] on image "Contenu principal" at bounding box center [832, 106] width 9 height 9
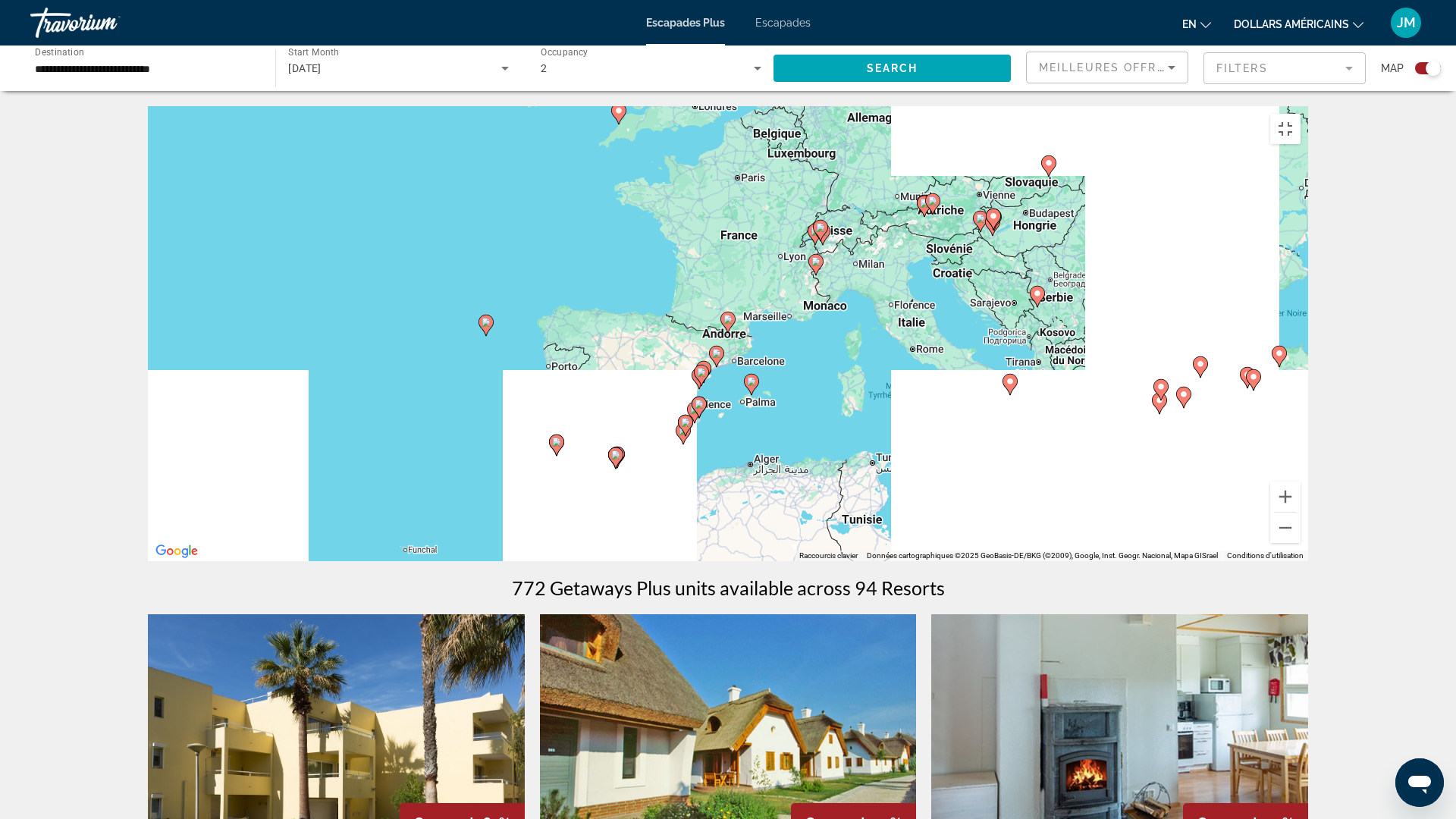
click at [712, 367] on gmp-advanced-marker "Contenu principal" at bounding box center [716, 356] width 15 height 23
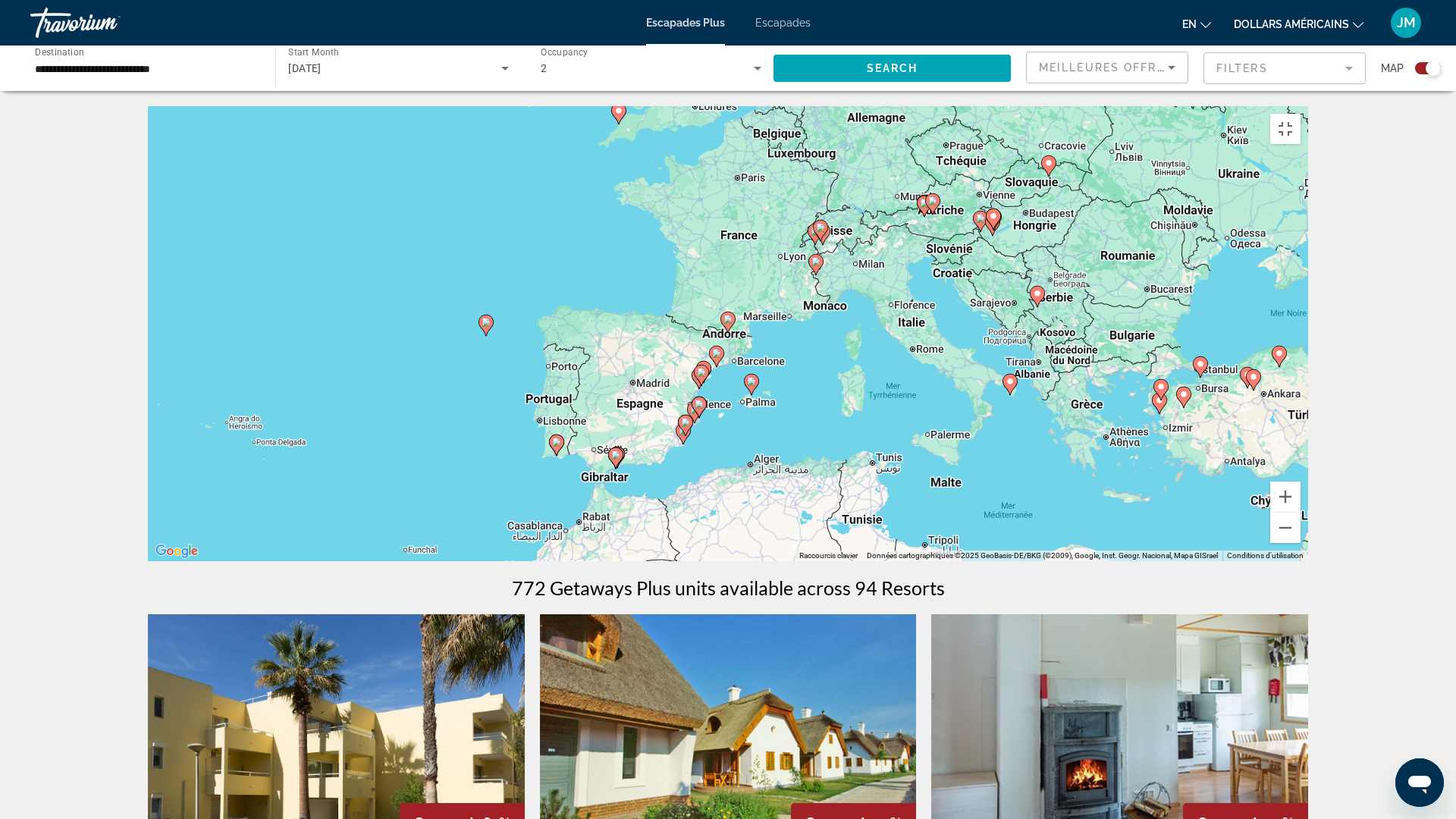
type input "**********"
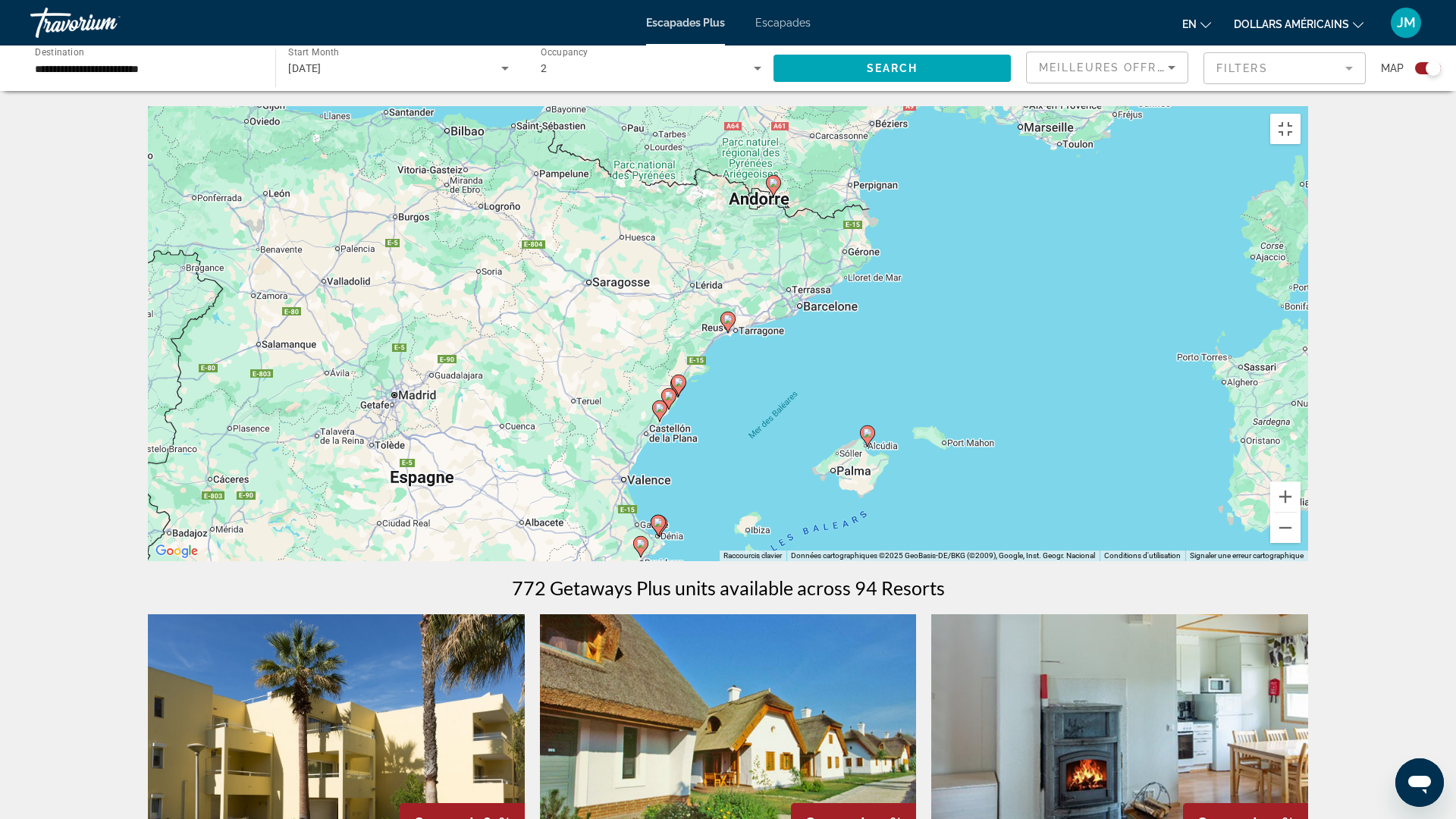
click at [322, 716] on image "Contenu principal" at bounding box center [323, 726] width 9 height 9
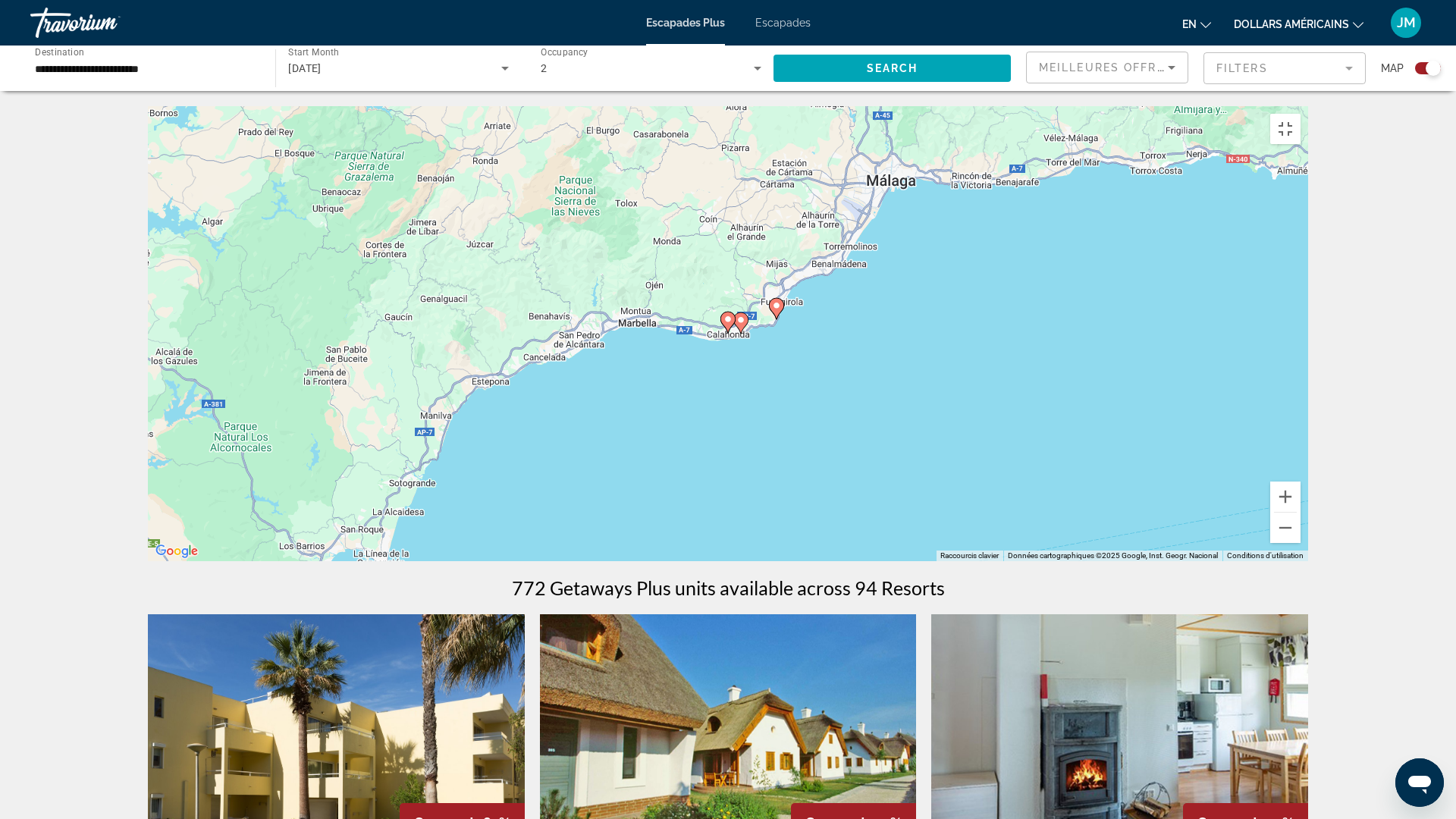
click at [648, 399] on div "Pour naviguer, appuyez sur les touches fléchées. Pour activer le glissement ave…" at bounding box center [728, 333] width 1160 height 455
click at [725, 324] on image "Contenu principal" at bounding box center [728, 319] width 9 height 9
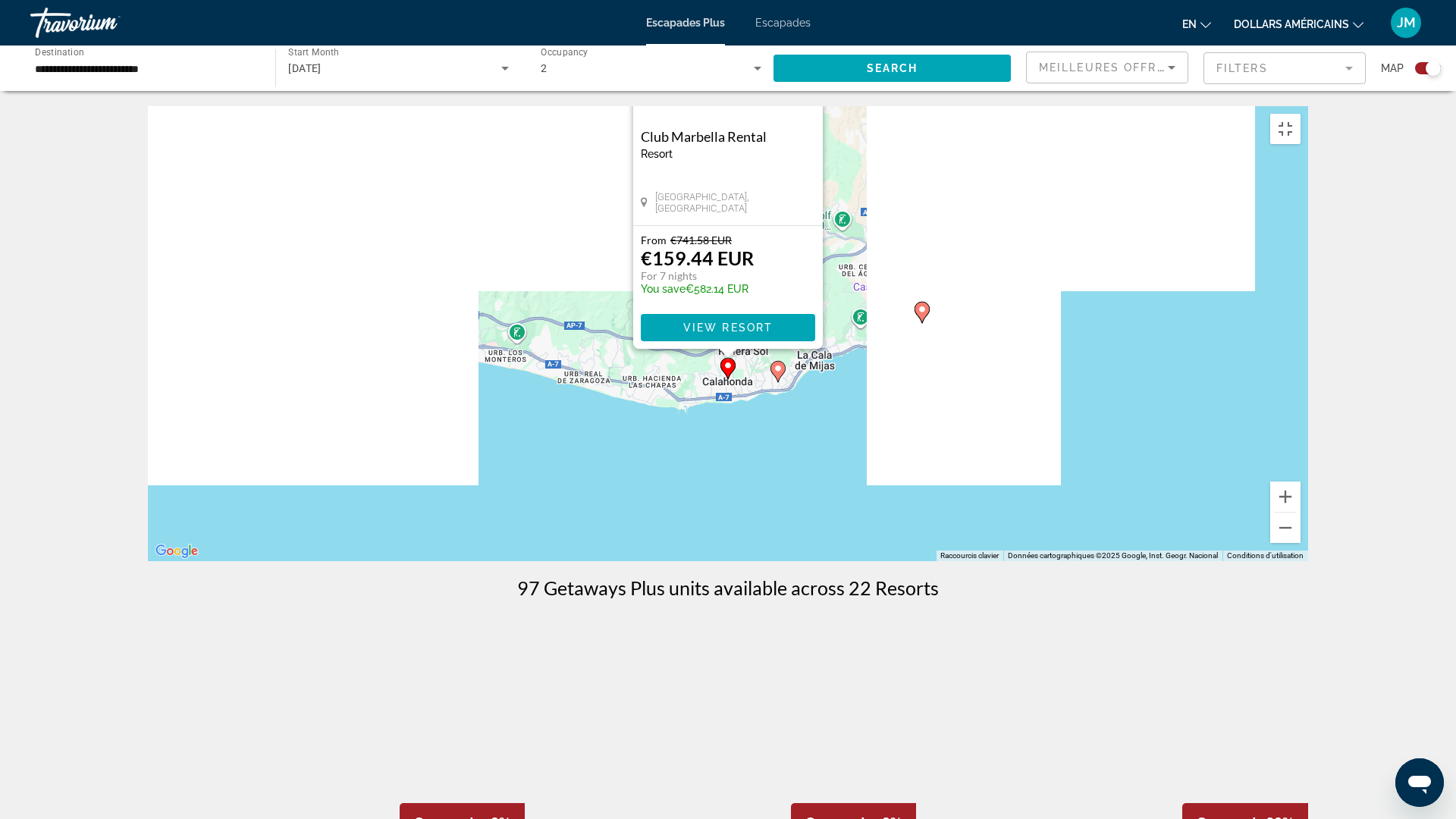
click at [777, 381] on icon "Contenu principal" at bounding box center [778, 371] width 14 height 20
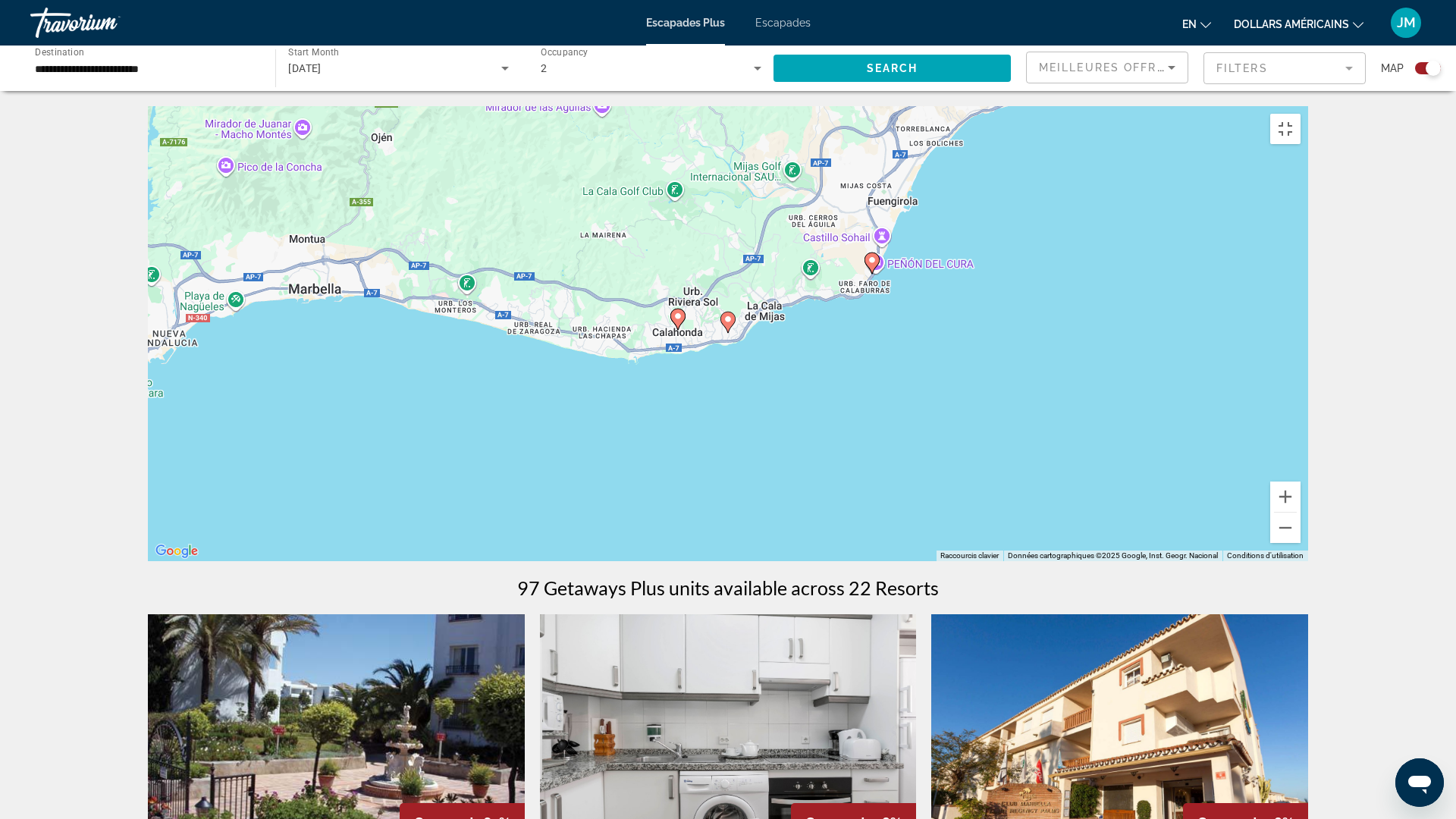
click at [730, 409] on div "Pour activer le glissement avec le clavier, appuyez sur Alt+Entrée. Une fois ce…" at bounding box center [728, 333] width 1160 height 455
click at [730, 332] on icon "Contenu principal" at bounding box center [728, 322] width 14 height 20
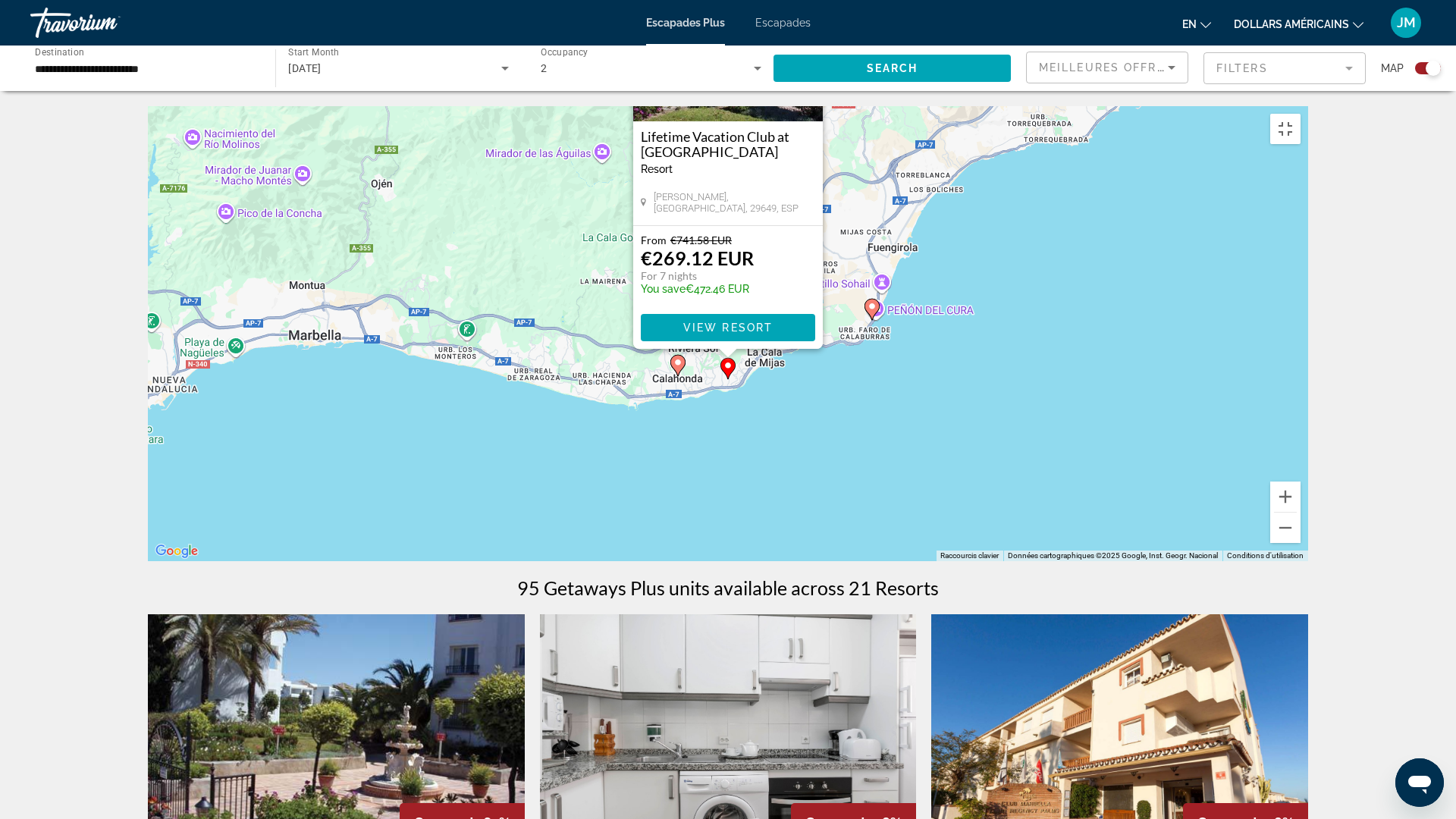
click at [680, 375] on icon "Contenu principal" at bounding box center [678, 365] width 14 height 20
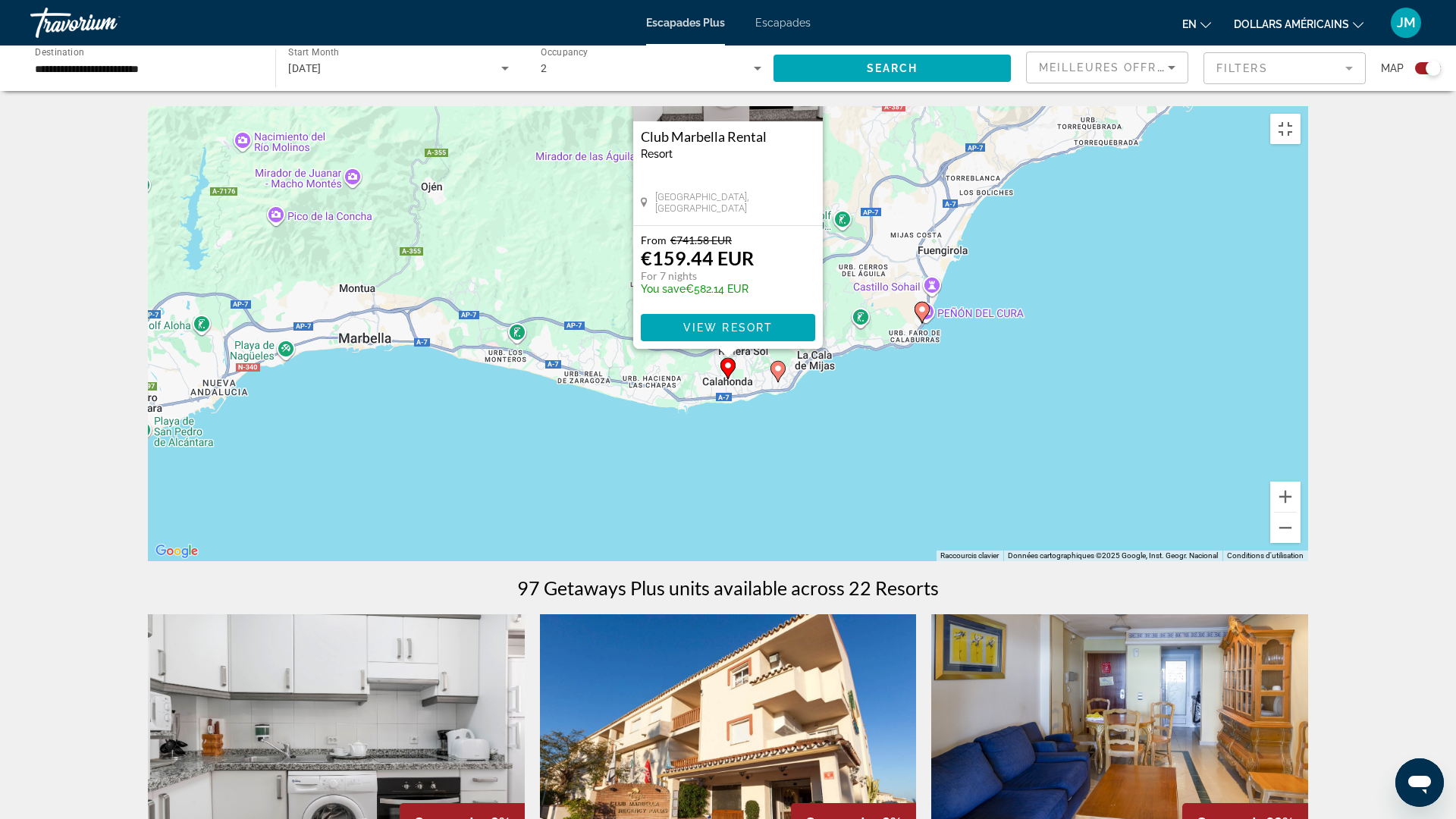
click at [362, 421] on div "Pour naviguer, appuyez sur les touches fléchées. Pour activer le glissement ave…" at bounding box center [728, 333] width 1160 height 455
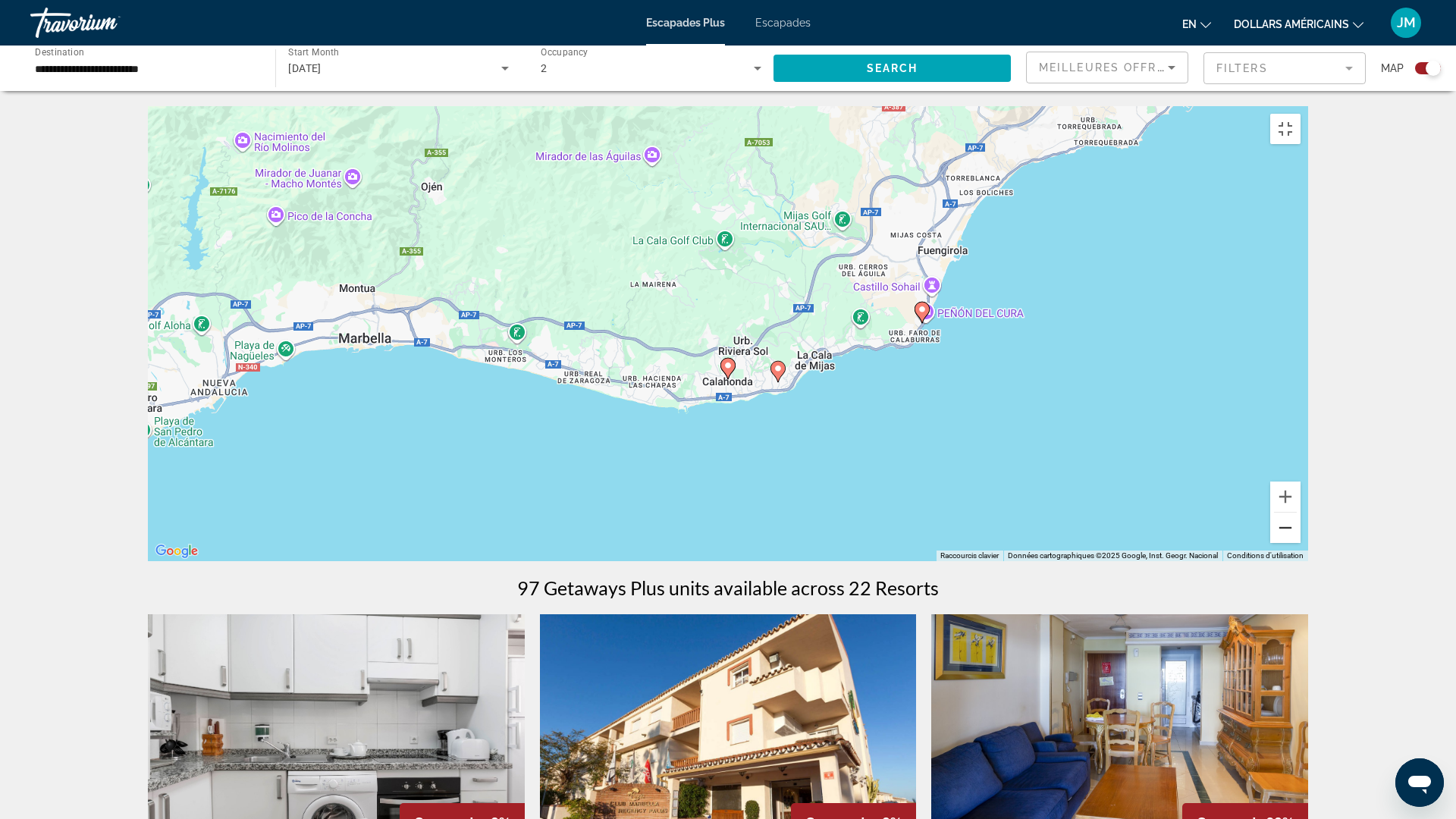
click at [1301, 543] on button "Zoom arrière" at bounding box center [1285, 527] width 30 height 30
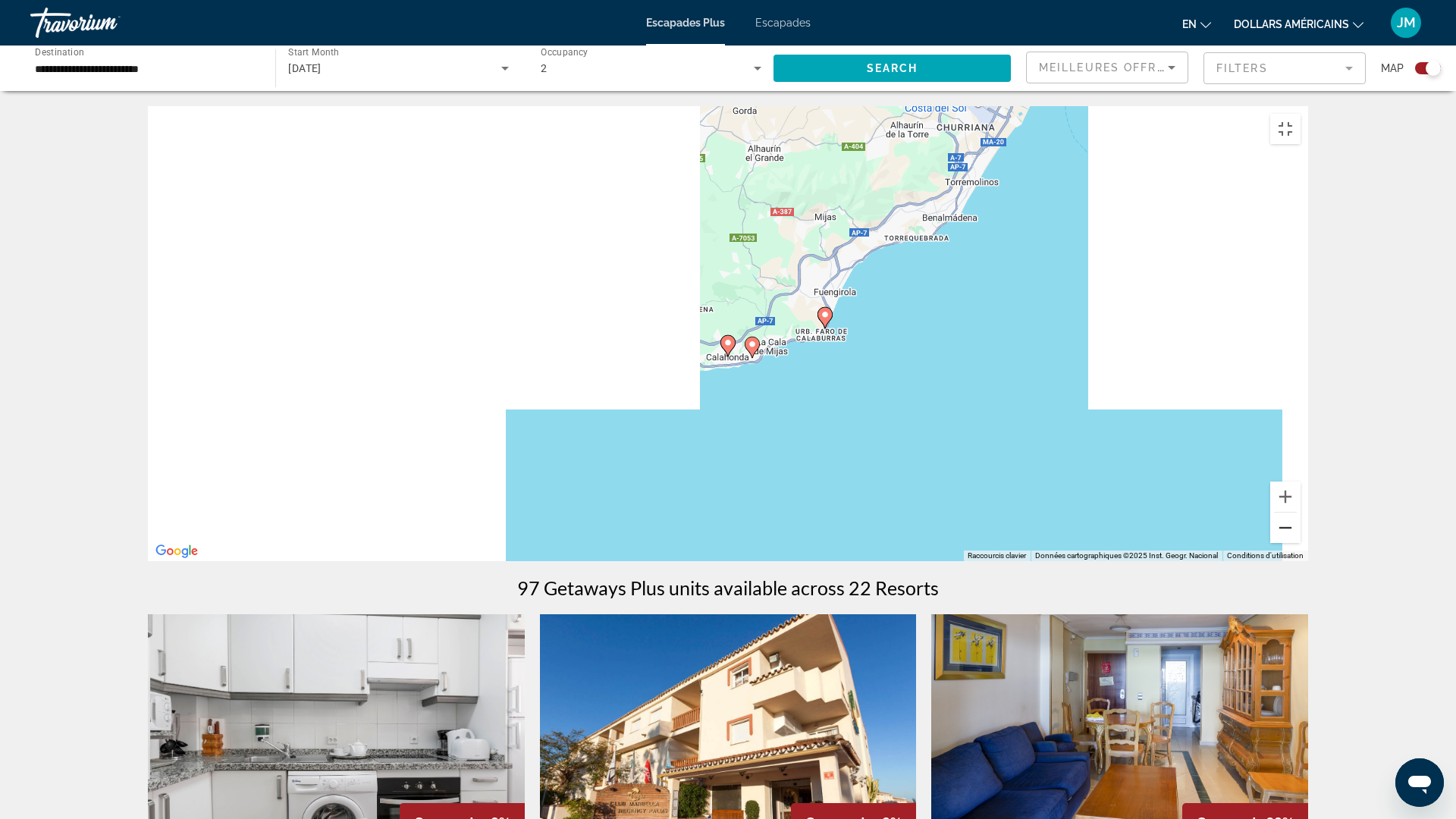
click at [1301, 543] on button "Zoom arrière" at bounding box center [1285, 527] width 30 height 30
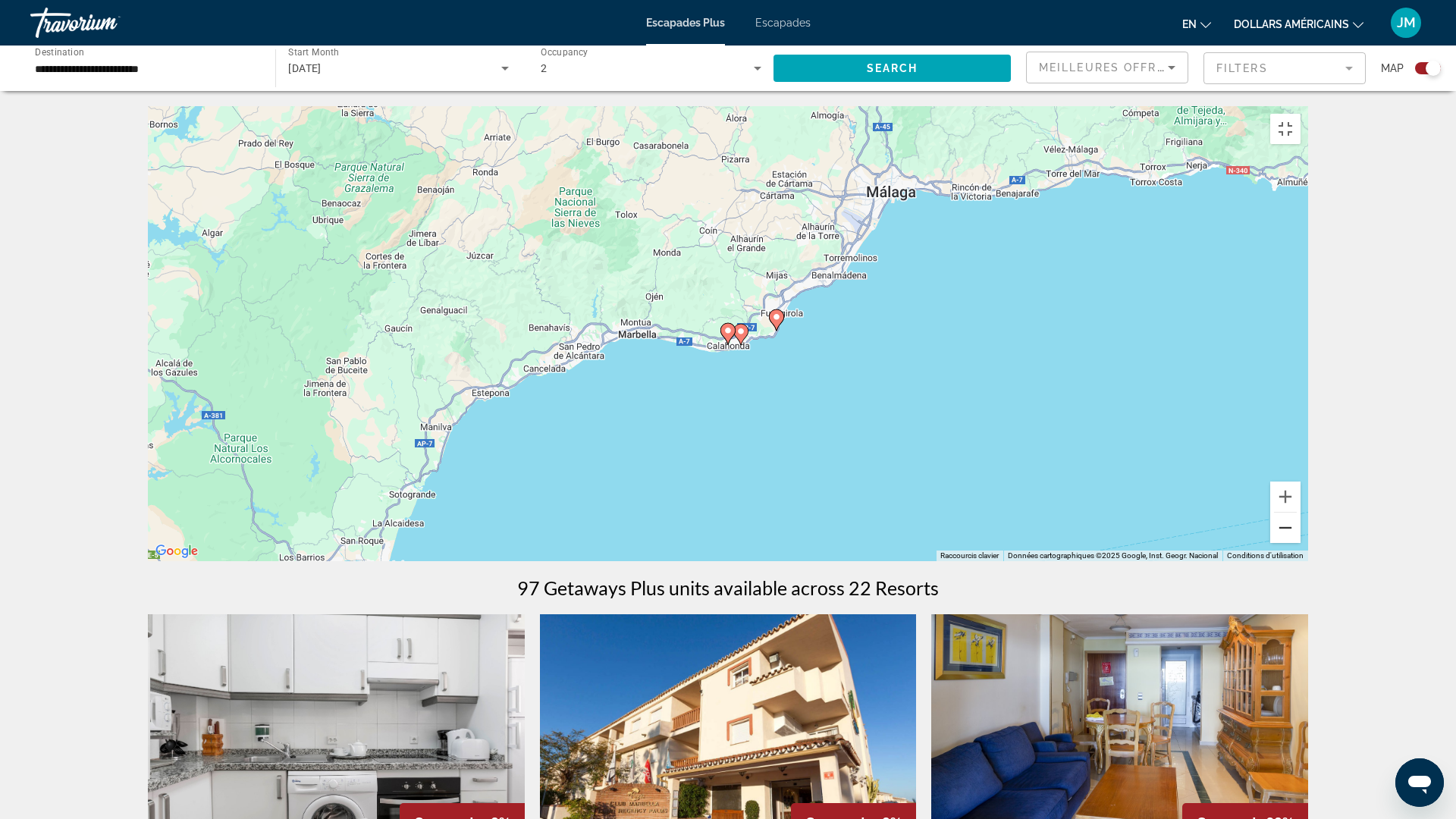
click at [1301, 543] on button "Zoom arrière" at bounding box center [1285, 527] width 30 height 30
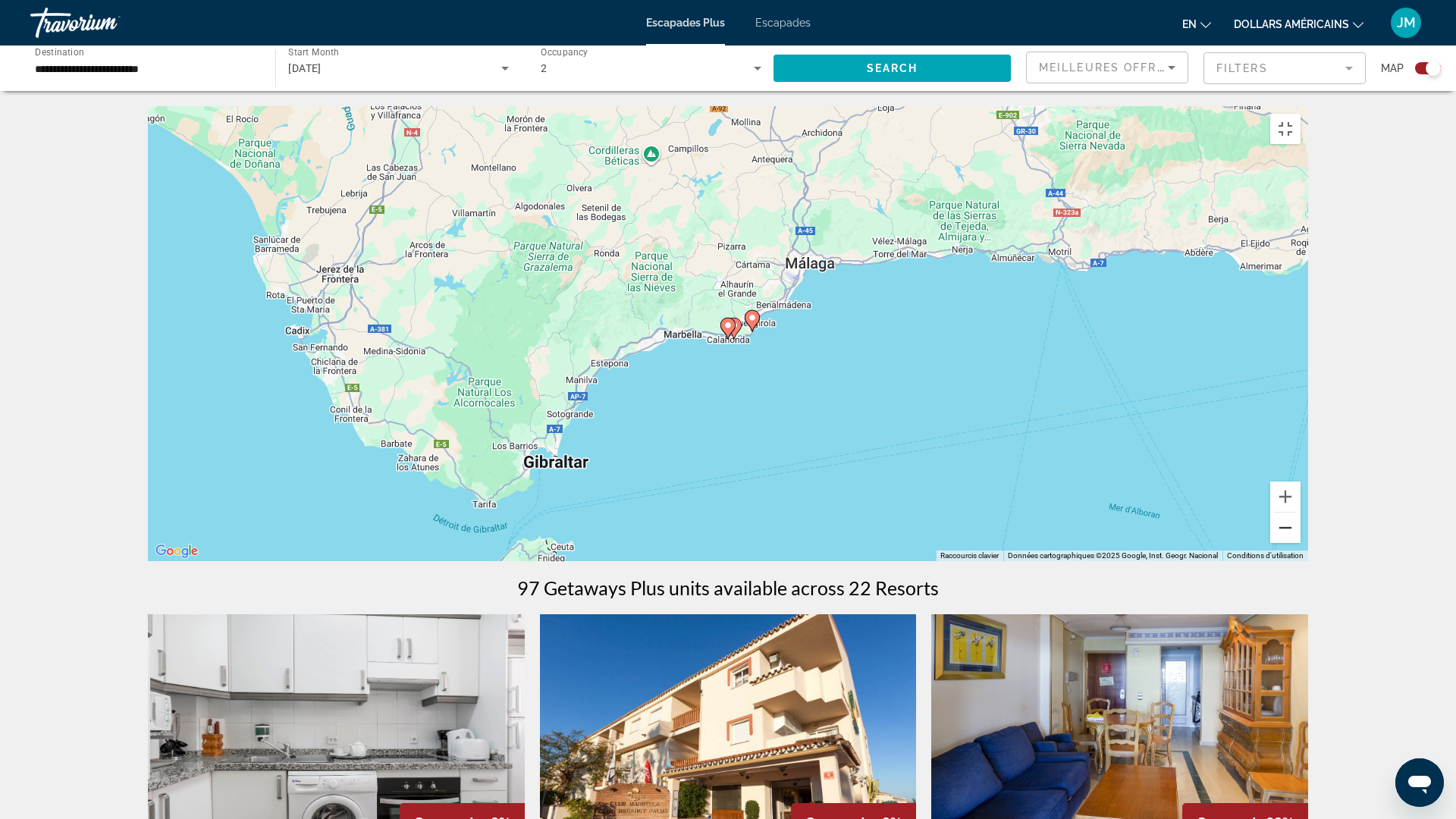
click at [1301, 543] on button "Zoom arrière" at bounding box center [1285, 527] width 30 height 30
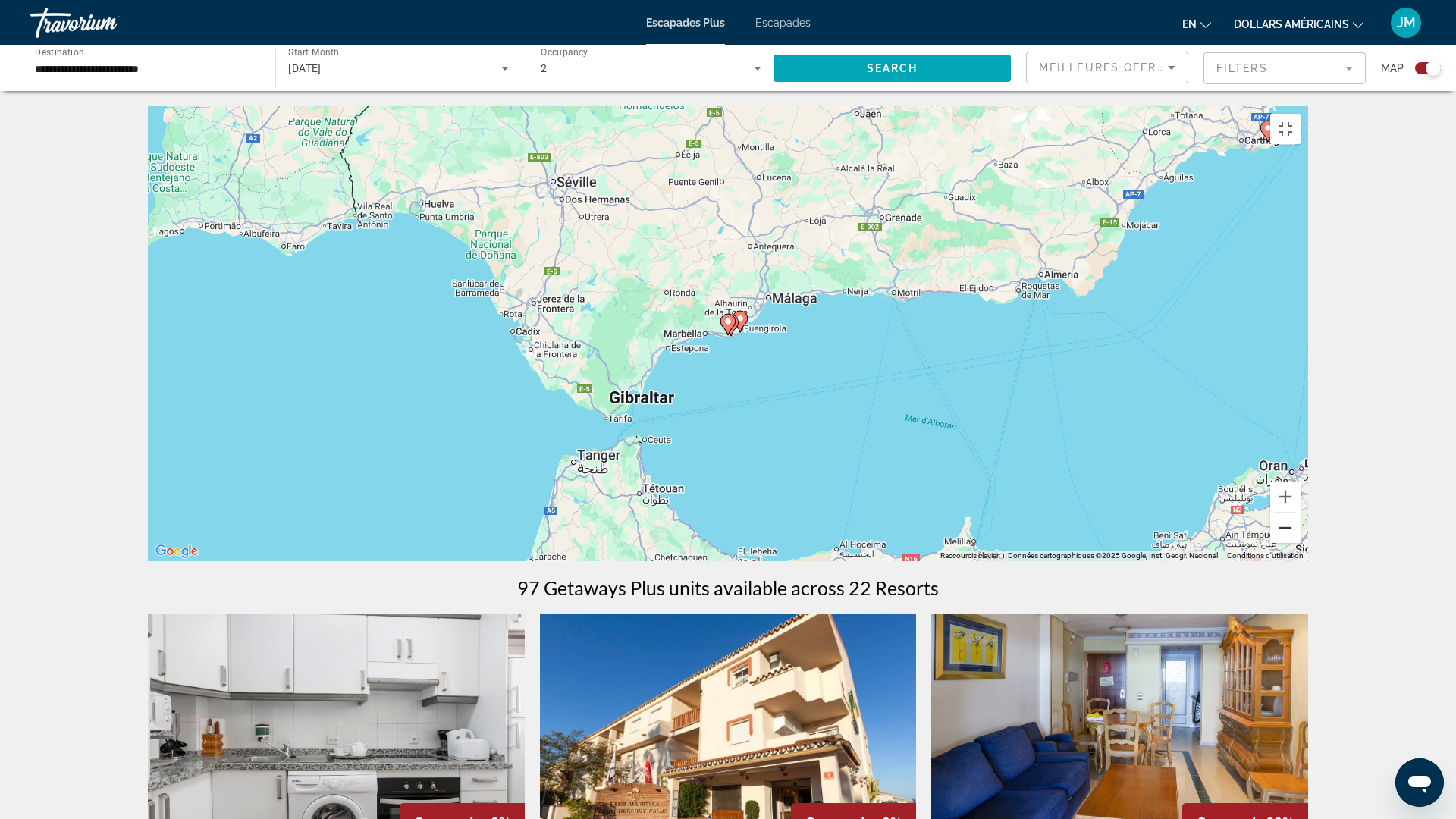
click at [1301, 543] on button "Zoom arrière" at bounding box center [1285, 527] width 30 height 30
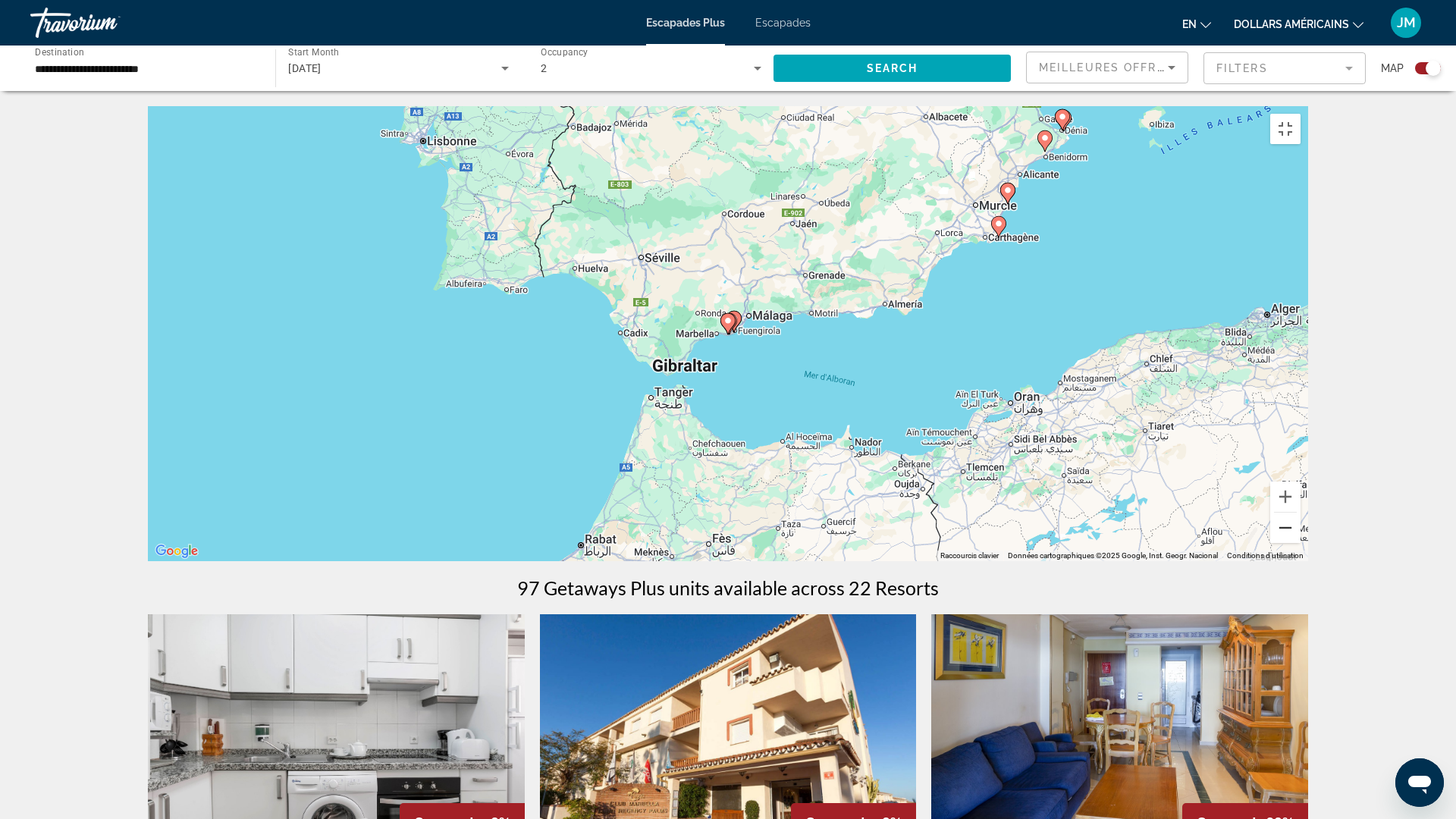
click at [1301, 543] on button "Zoom arrière" at bounding box center [1285, 527] width 30 height 30
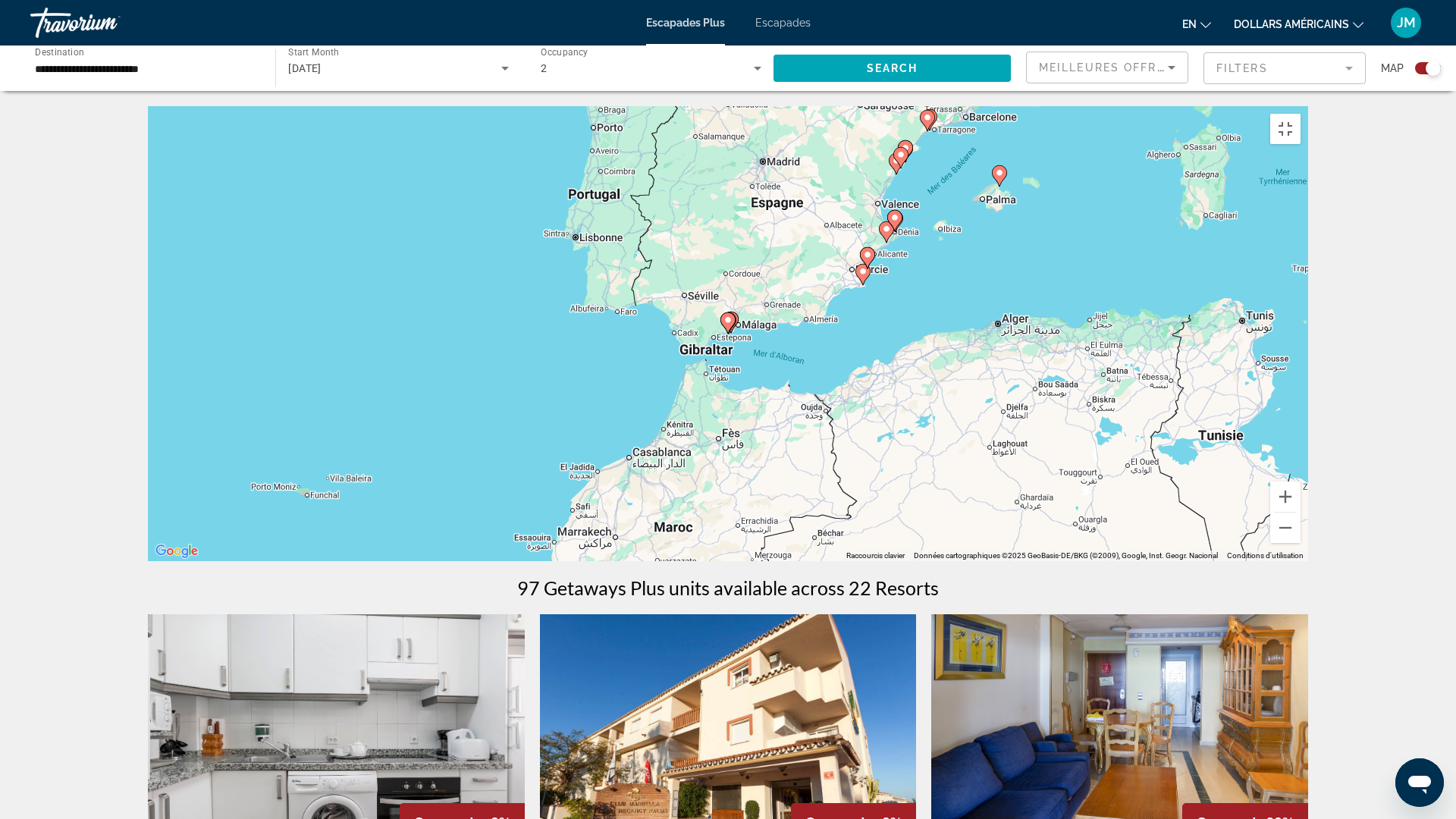
click at [964, 142] on div "Pour activer le glissement avec le clavier, appuyez sur Alt+Entrée. Une fois ce…" at bounding box center [728, 333] width 1160 height 455
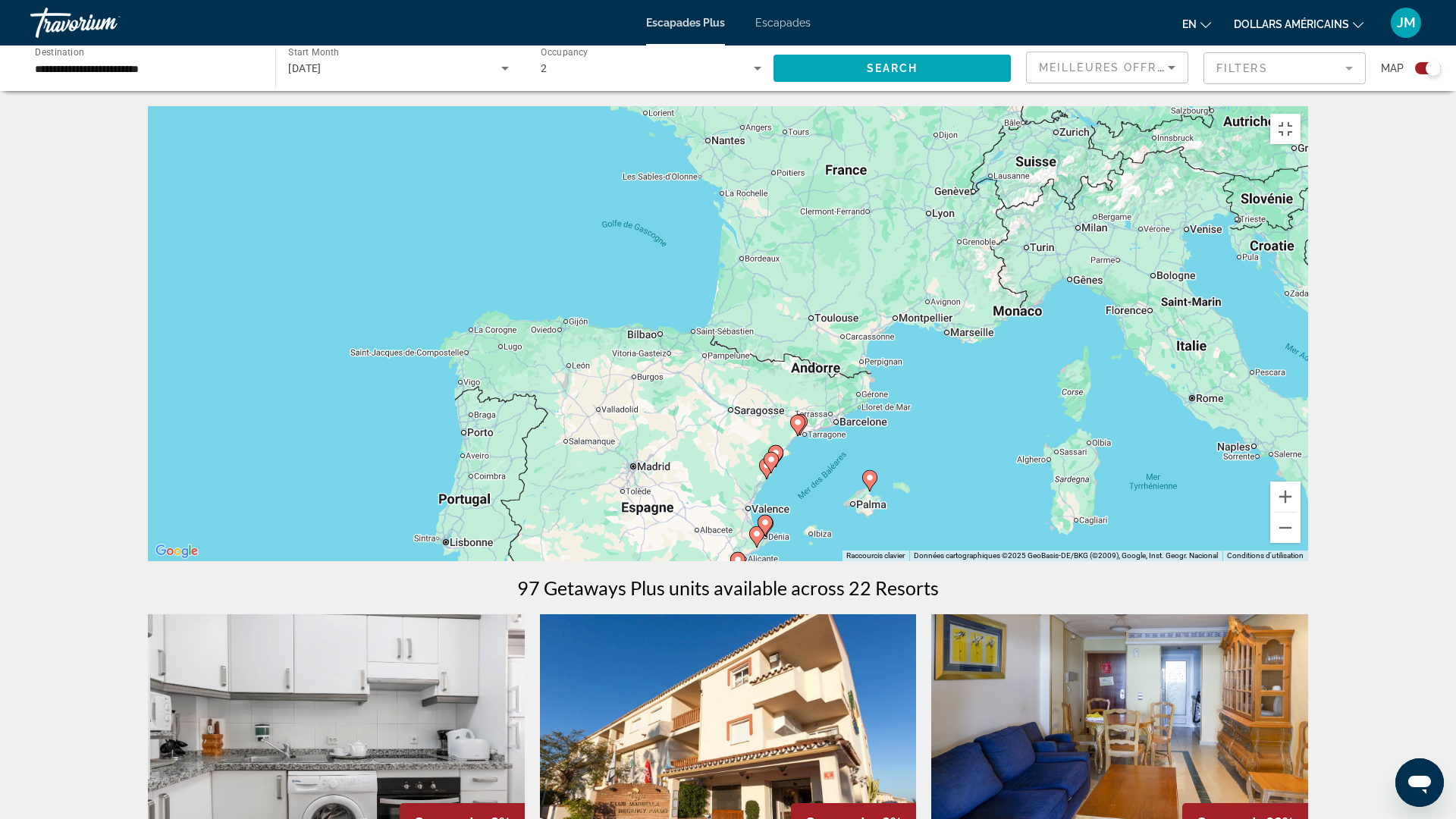
drag, startPoint x: 964, startPoint y: 142, endPoint x: 836, endPoint y: 495, distance: 375.5
click at [834, 454] on div "Pour activer le glissement avec le clavier, appuyez sur Alt+Entrée. Une fois ce…" at bounding box center [728, 333] width 1160 height 455
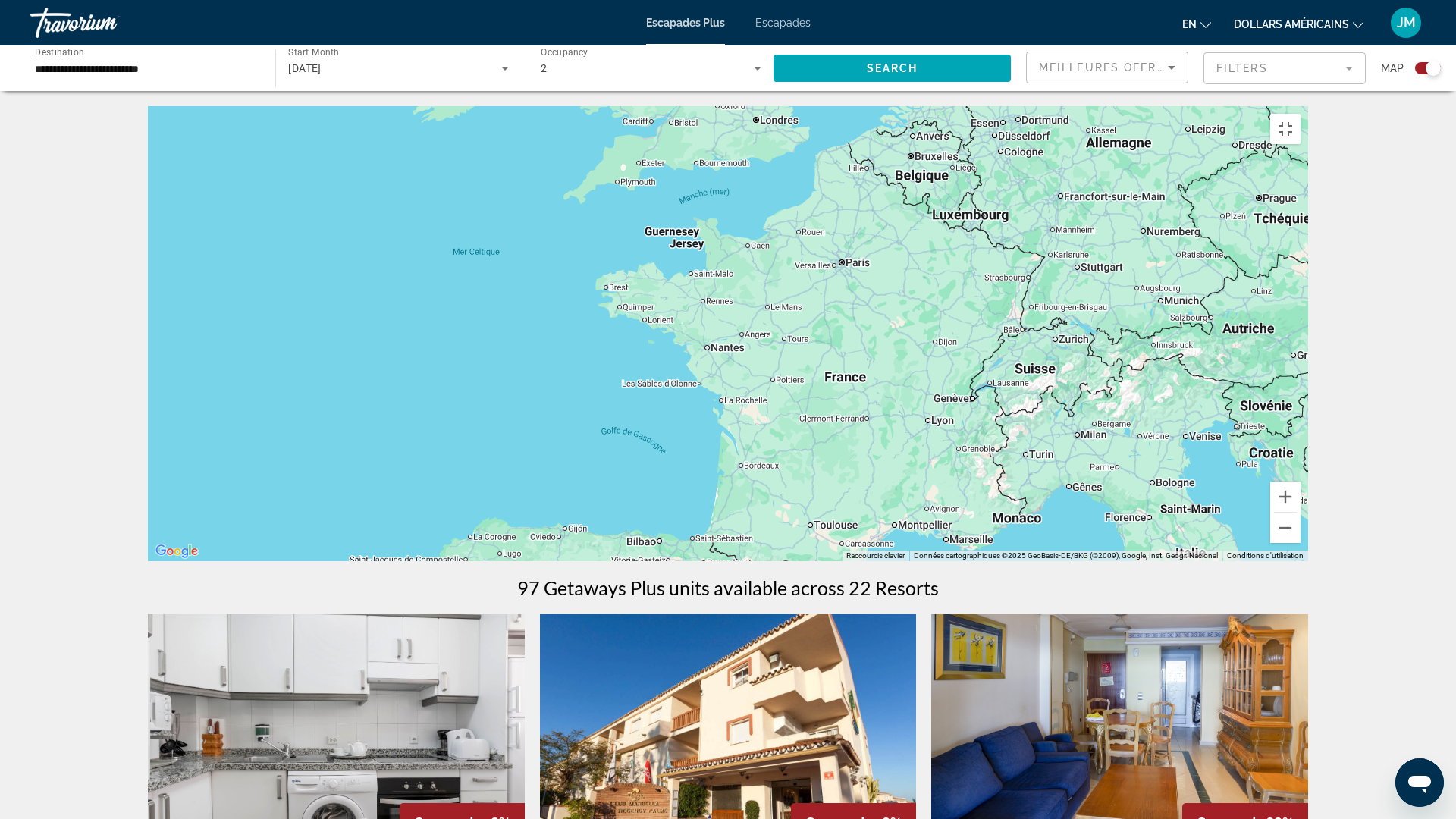
drag, startPoint x: 910, startPoint y: 492, endPoint x: 1003, endPoint y: 659, distance: 191.1
click at [1003, 561] on div "Pour activer le glissement avec le clavier, appuyez sur Alt+Entrée. Une fois ce…" at bounding box center [728, 333] width 1160 height 455
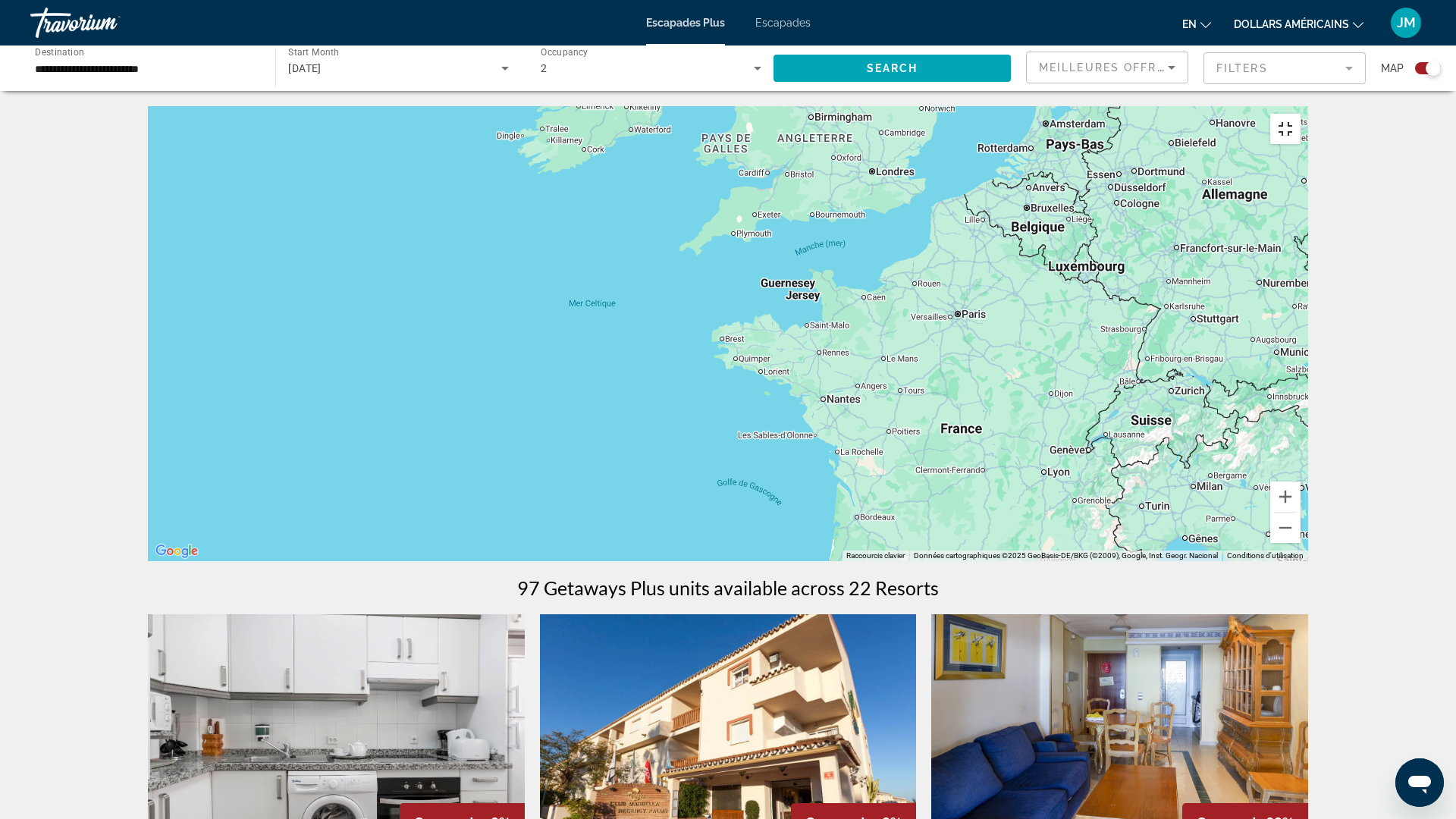
click at [1301, 114] on button "Passer en plein écran" at bounding box center [1285, 128] width 30 height 30
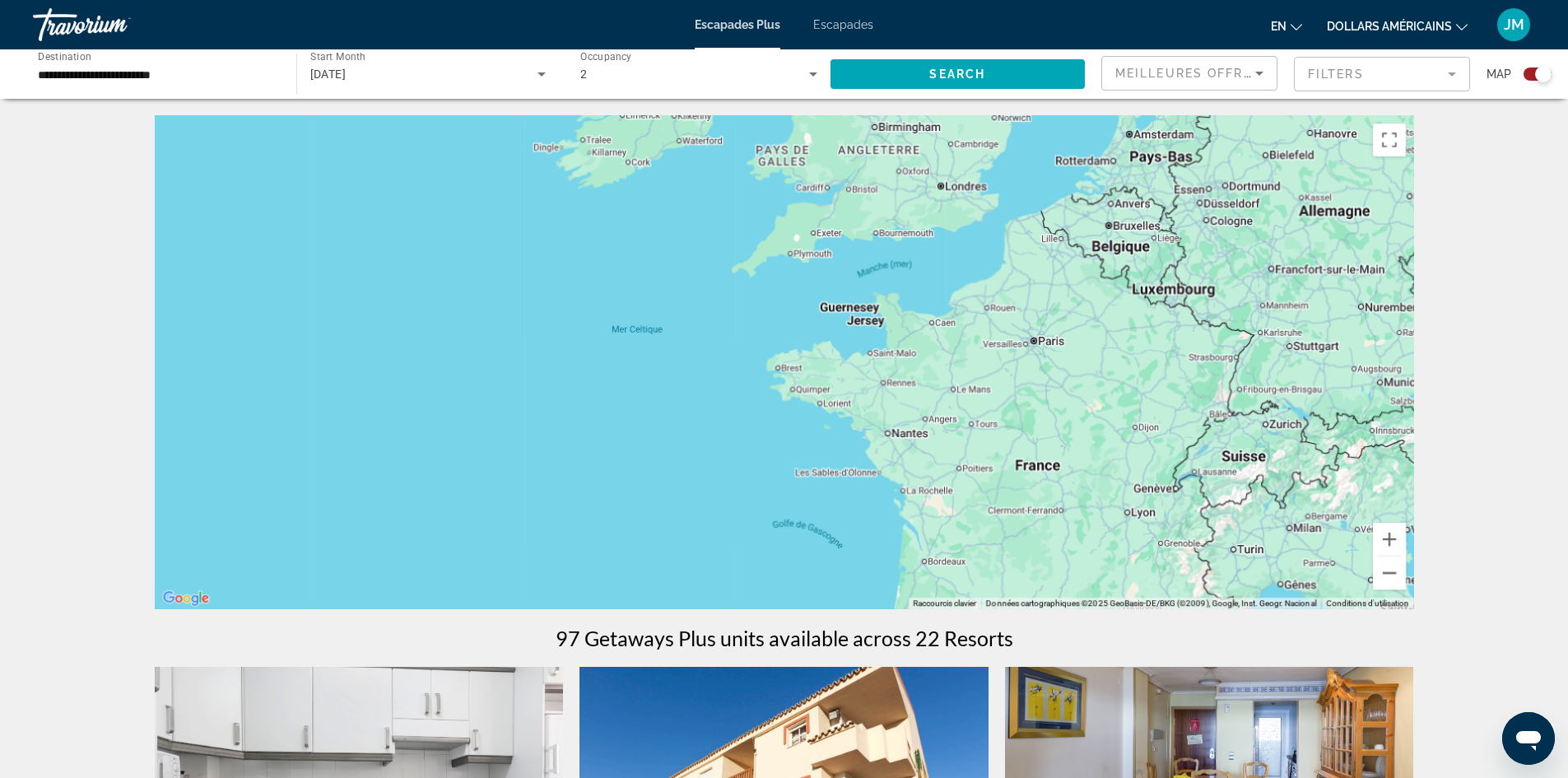
click at [846, 25] on font "Escapades" at bounding box center [843, 24] width 60 height 13
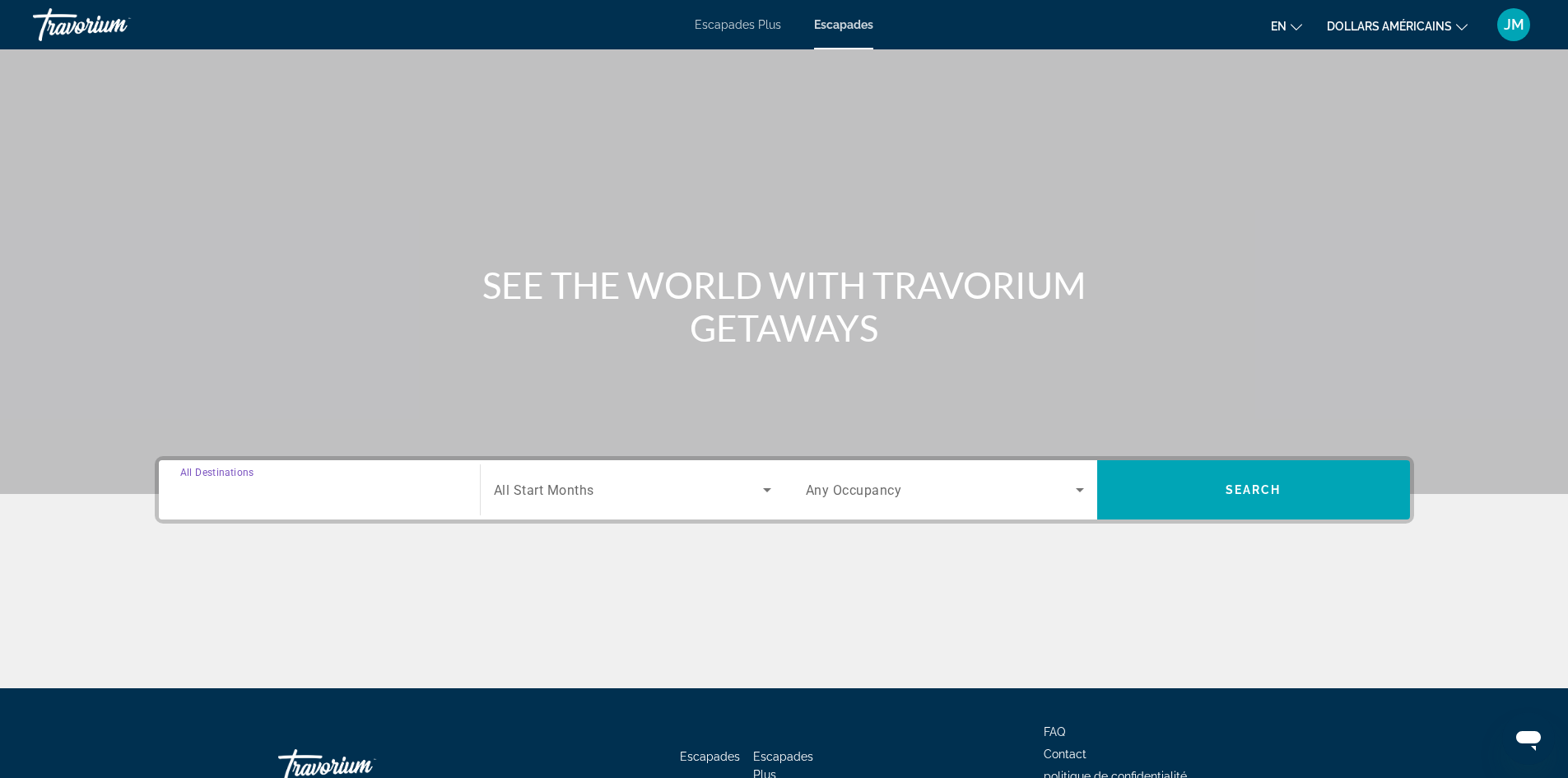
click at [356, 485] on input "Destination All Destinations" at bounding box center [320, 490] width 278 height 20
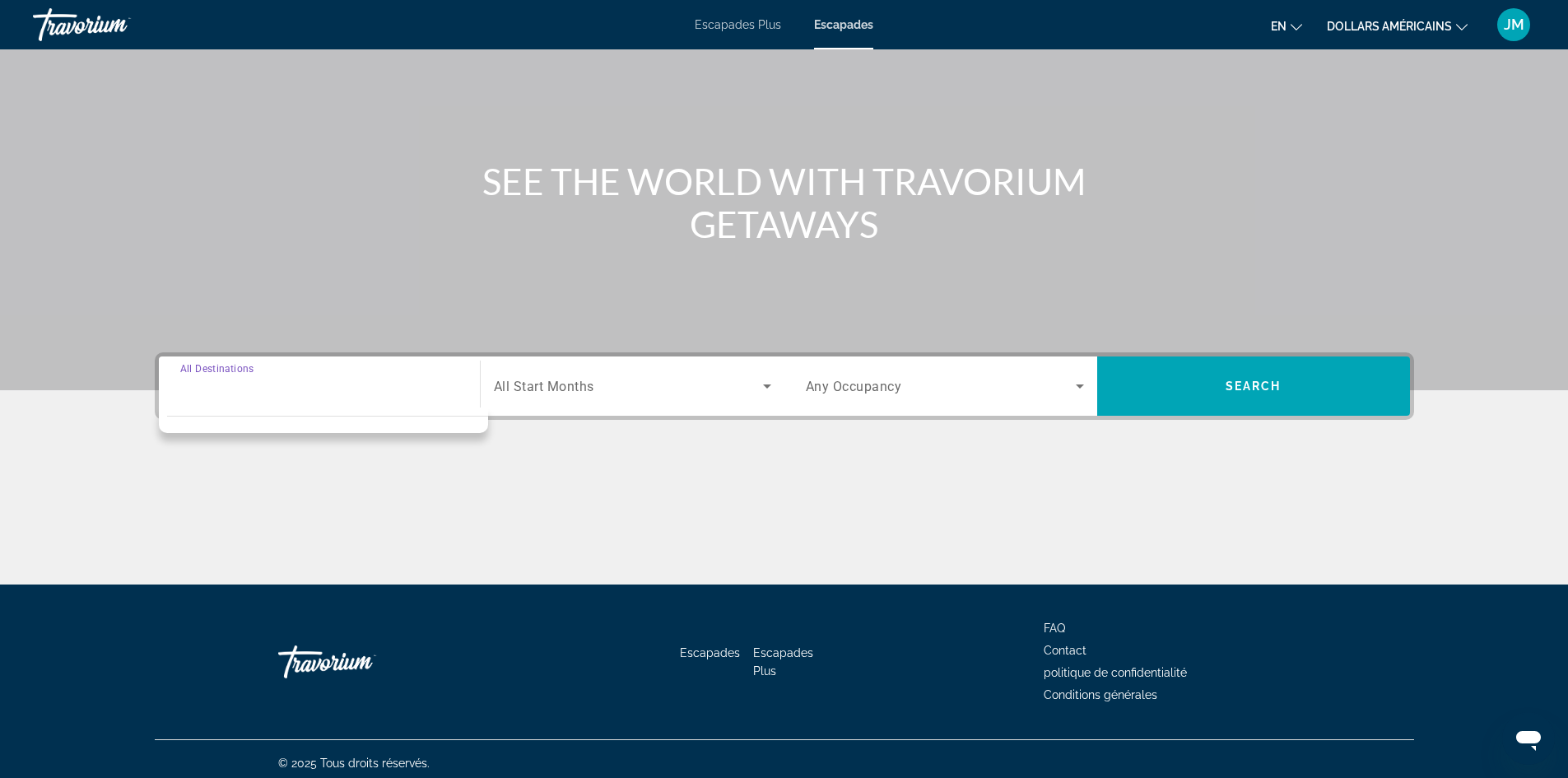
scroll to position [112, 0]
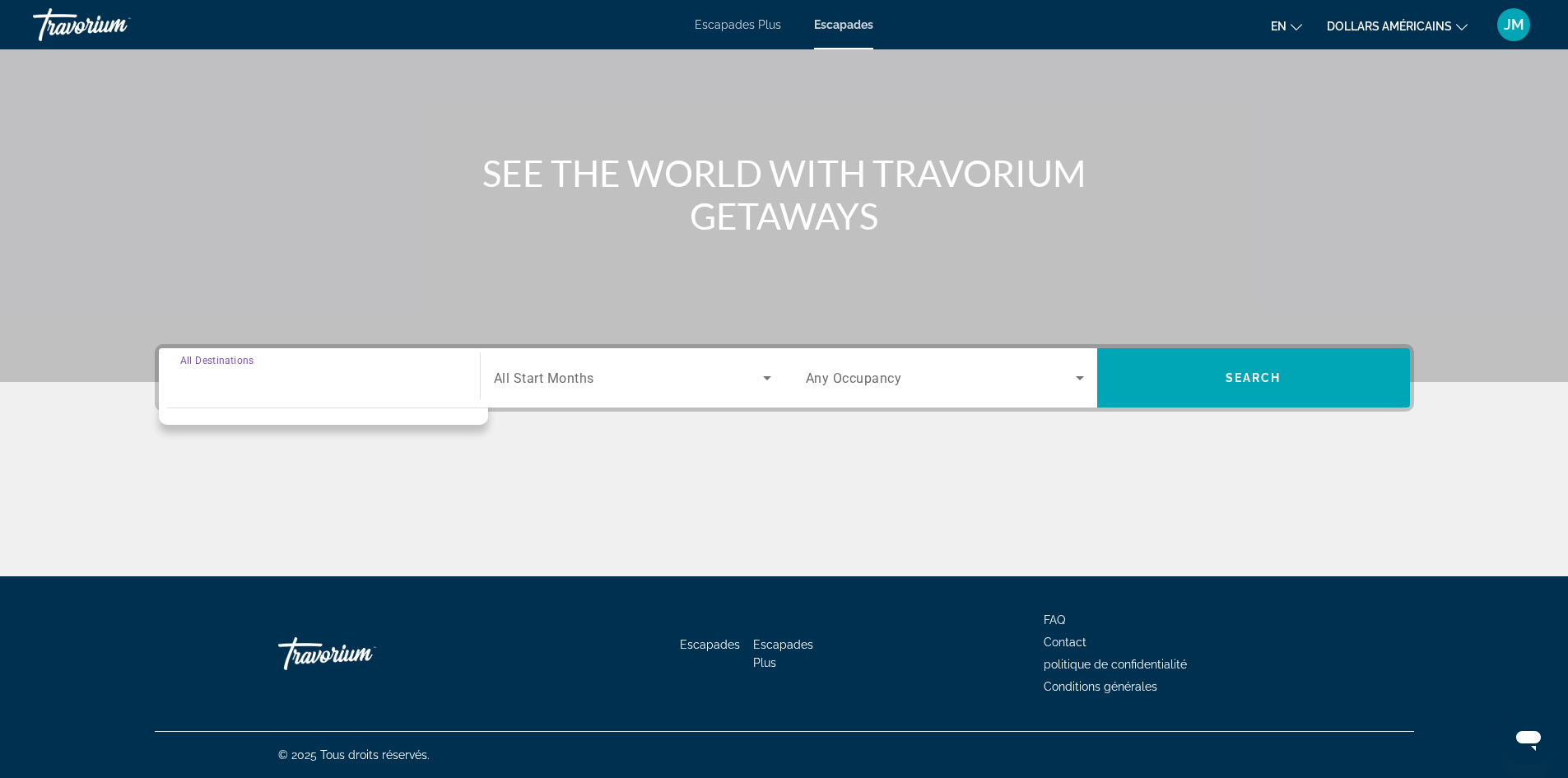
click at [372, 378] on input "Destination All Destinations" at bounding box center [320, 378] width 278 height 20
click at [380, 373] on input "Destination All Destinations" at bounding box center [320, 378] width 278 height 20
click at [381, 371] on input "Destination All Destinations" at bounding box center [320, 378] width 278 height 20
click at [388, 365] on div "Search widget" at bounding box center [320, 378] width 278 height 47
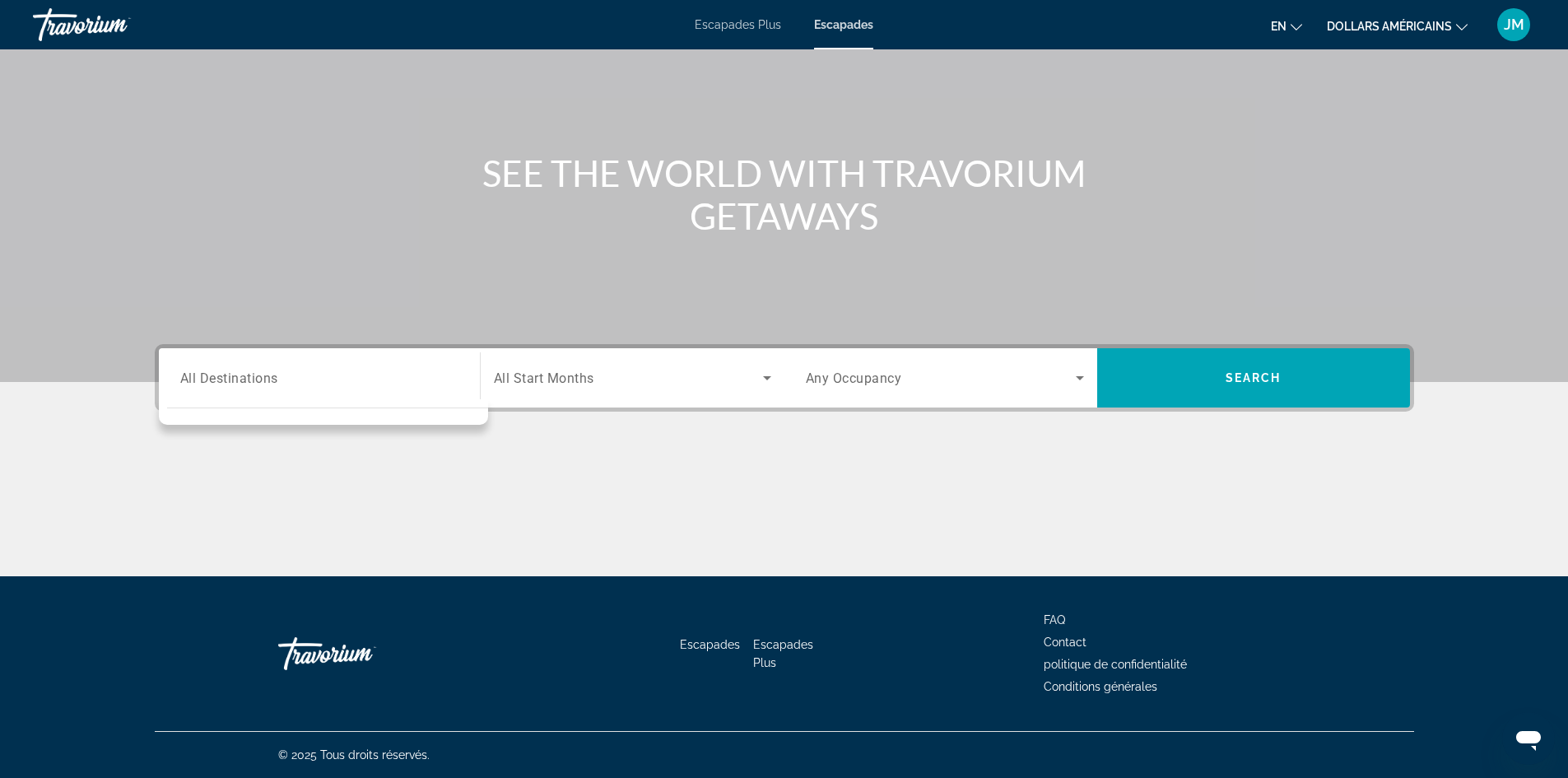
click at [372, 364] on div "Search widget" at bounding box center [320, 378] width 278 height 47
click at [368, 364] on div "Search widget" at bounding box center [320, 378] width 278 height 47
